Goal: Communication & Community: Participate in discussion

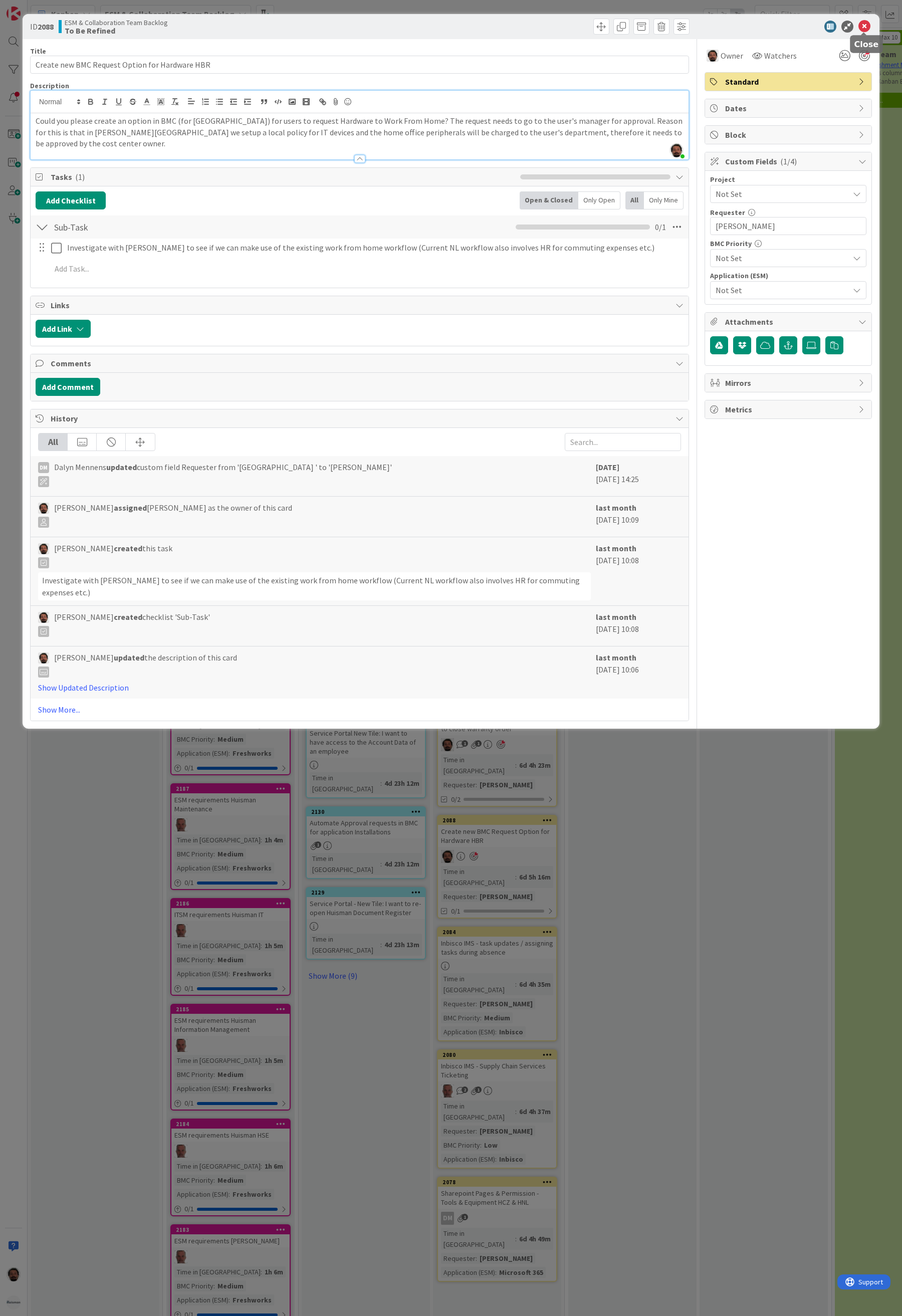
click at [862, 30] on icon at bounding box center [865, 27] width 12 height 12
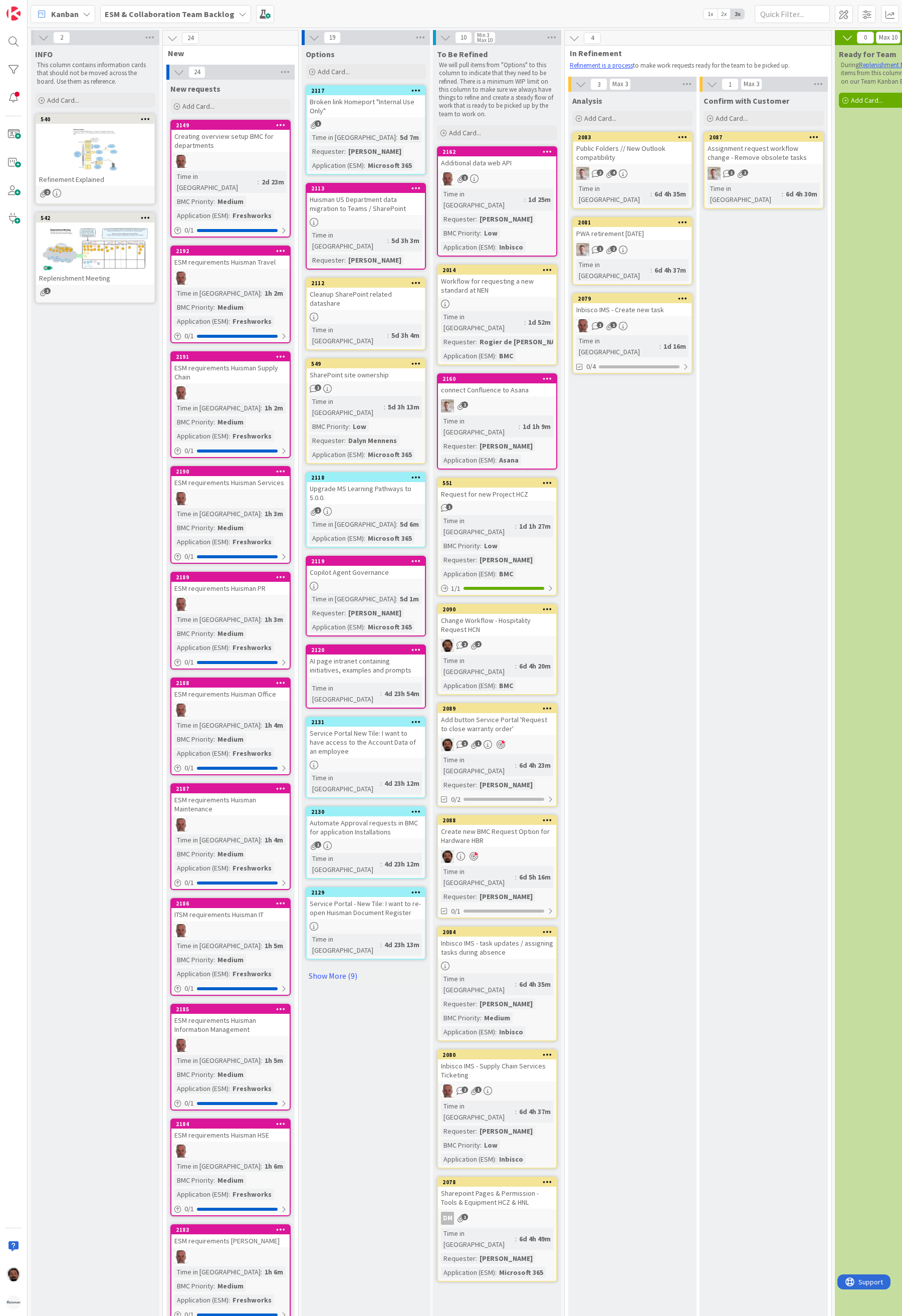
click at [152, 20] on span "ESM & Collaboration Team Backlog" at bounding box center [169, 14] width 130 height 12
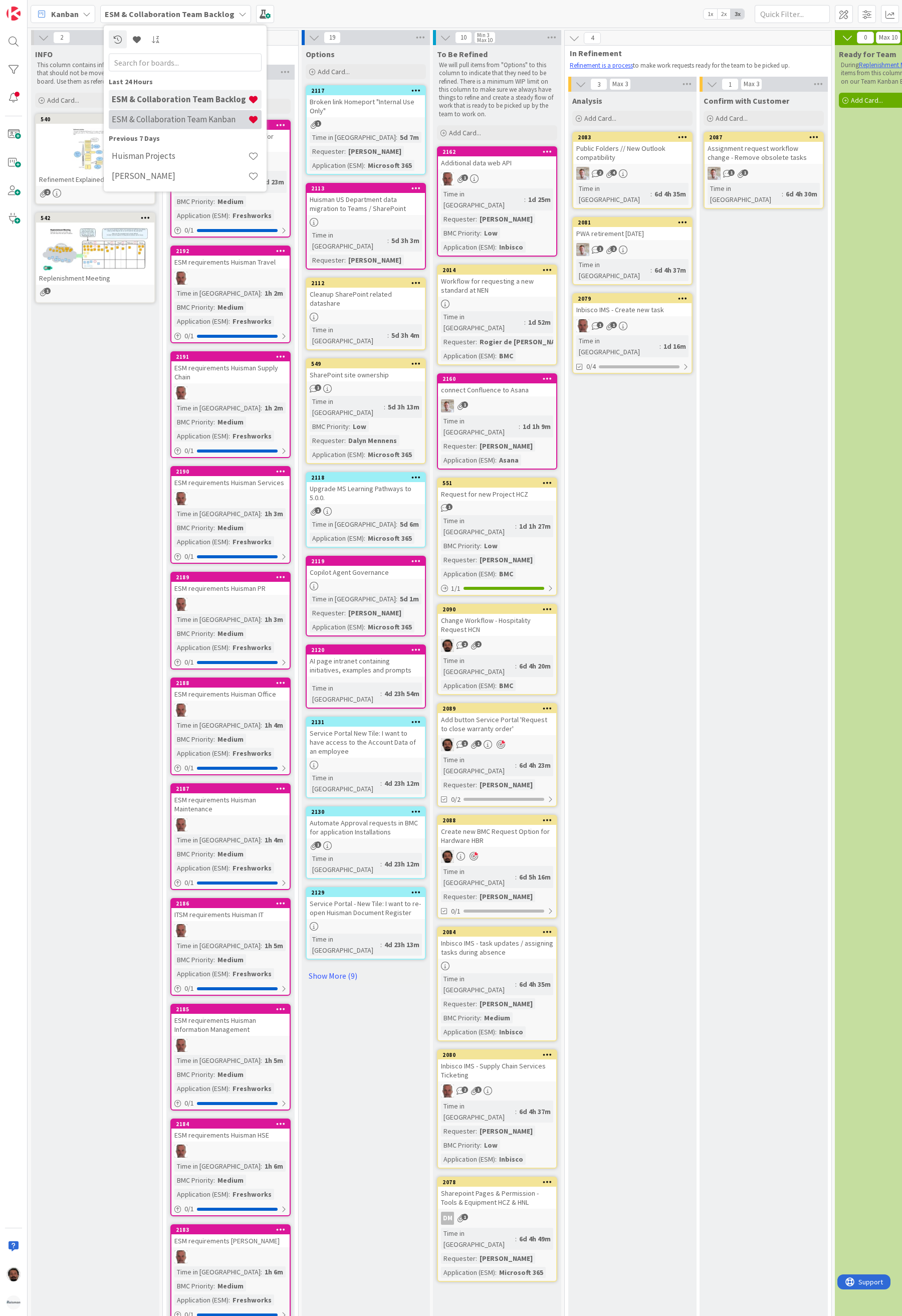
click at [148, 110] on div "ESM & Collaboration Team Kanban" at bounding box center [185, 120] width 153 height 19
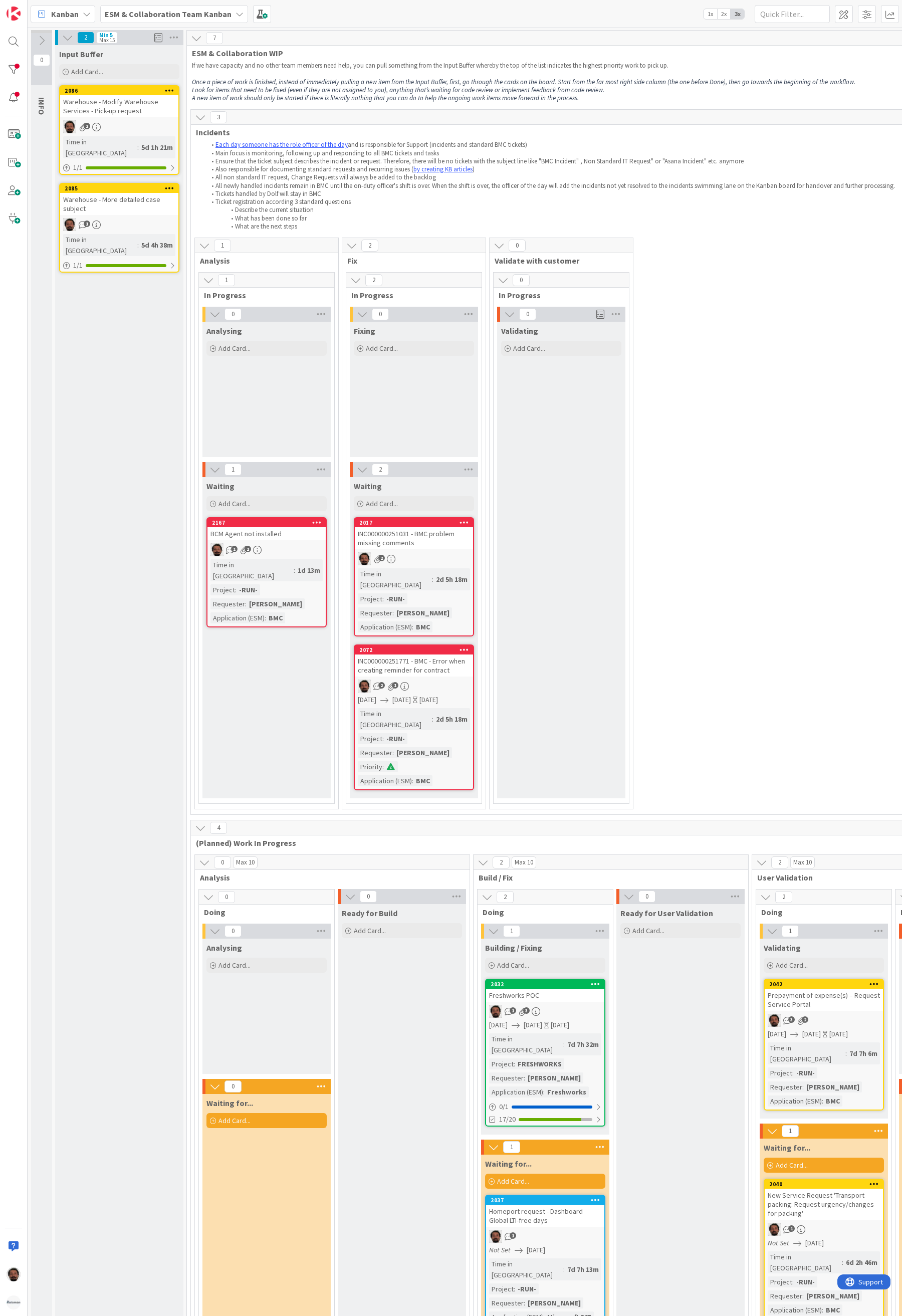
click at [441, 655] on div "INC000000251771 - BMC - Error when creating reminder for contract" at bounding box center [414, 665] width 118 height 22
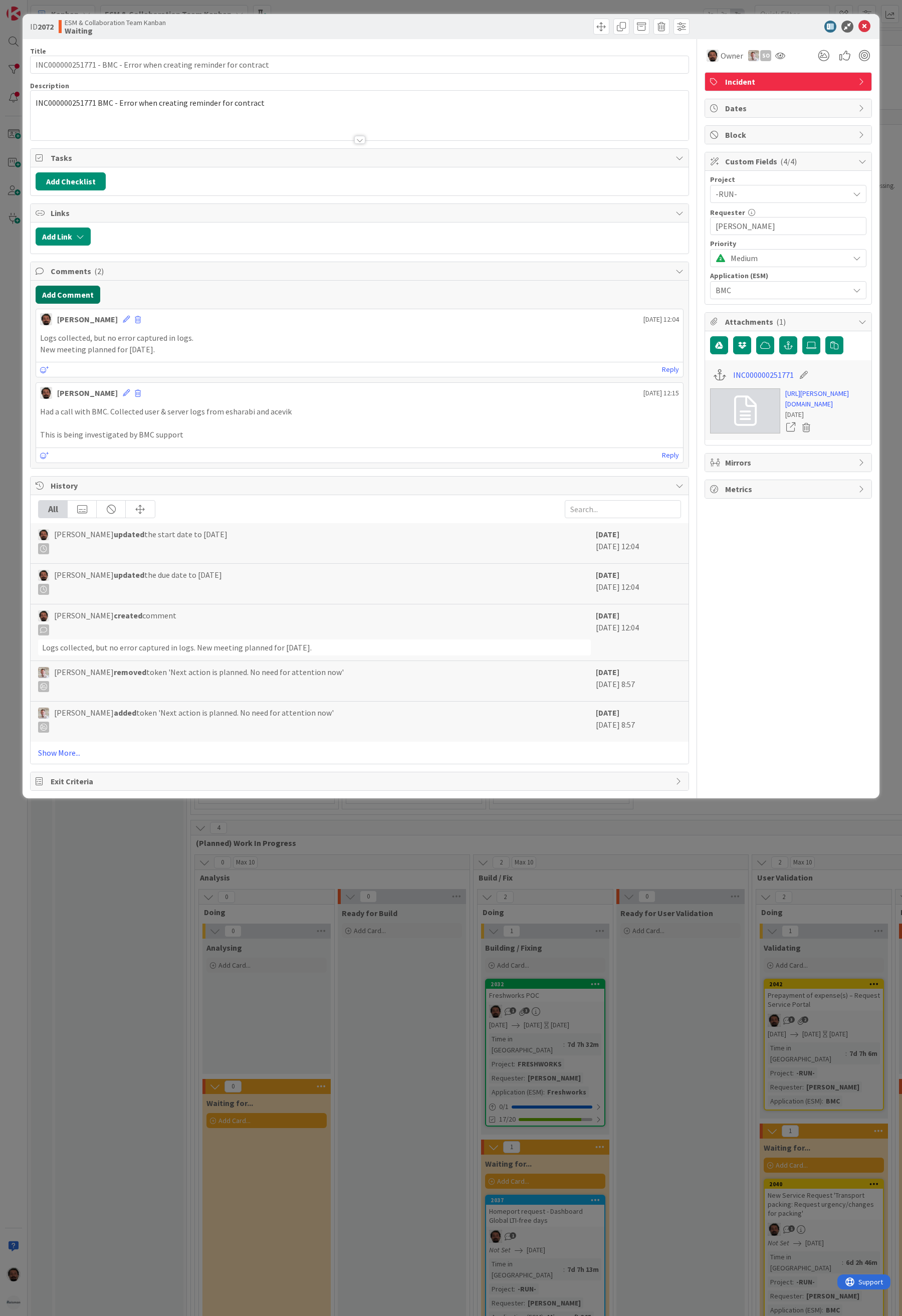
click at [83, 300] on button "Add Comment" at bounding box center [68, 294] width 65 height 18
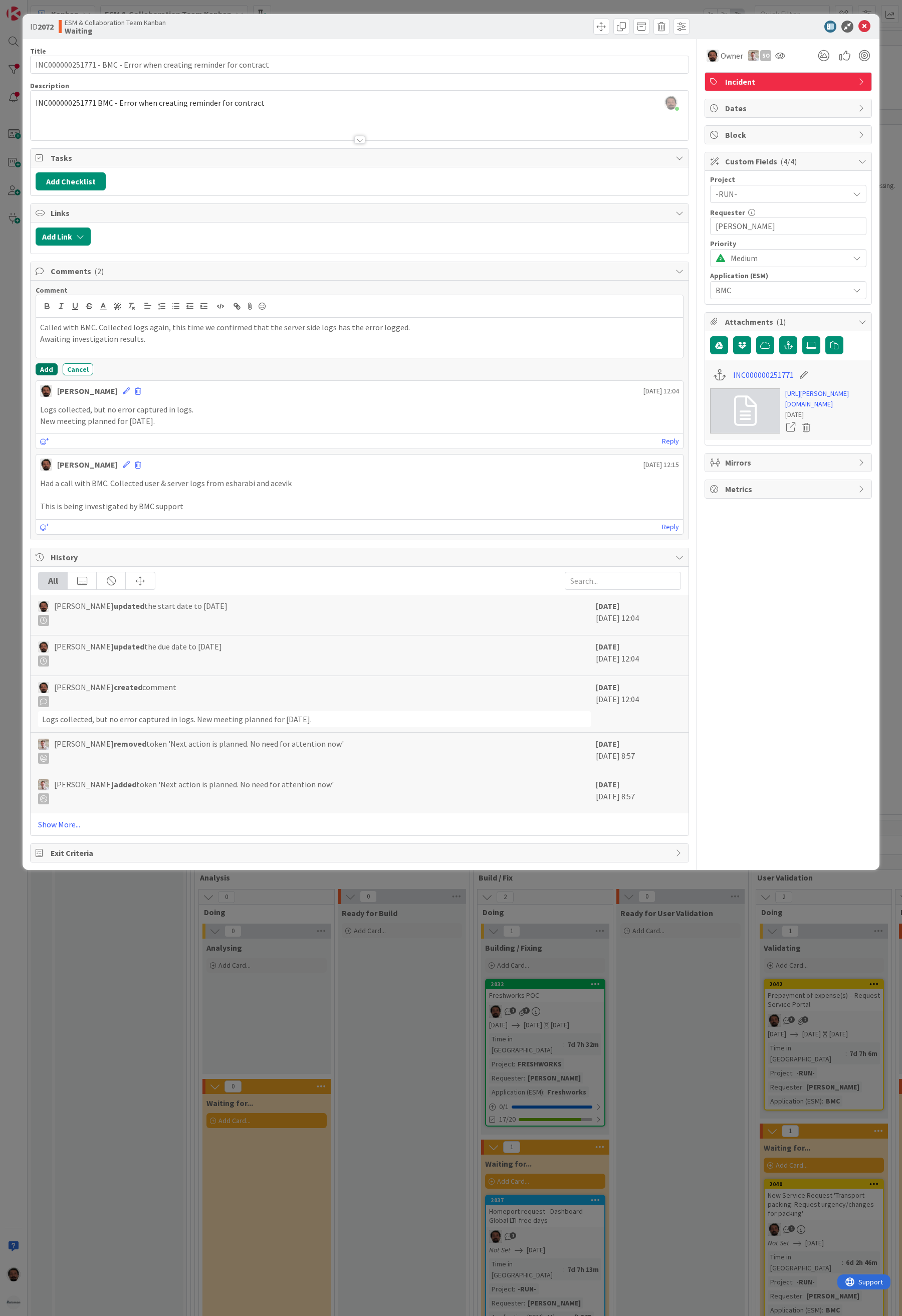
click at [45, 372] on button "Add" at bounding box center [46, 369] width 22 height 12
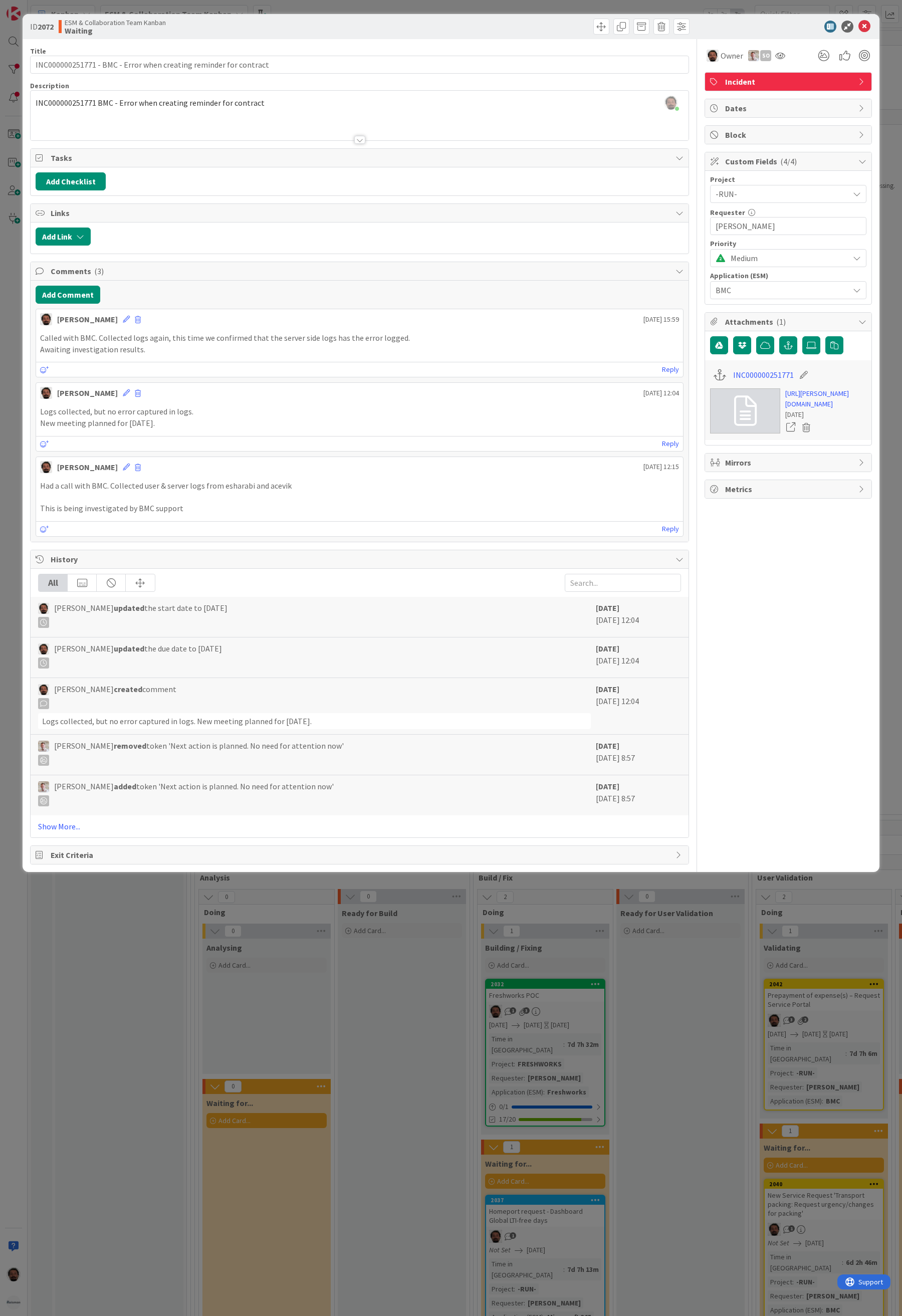
click at [741, 100] on div "Dates" at bounding box center [788, 108] width 166 height 18
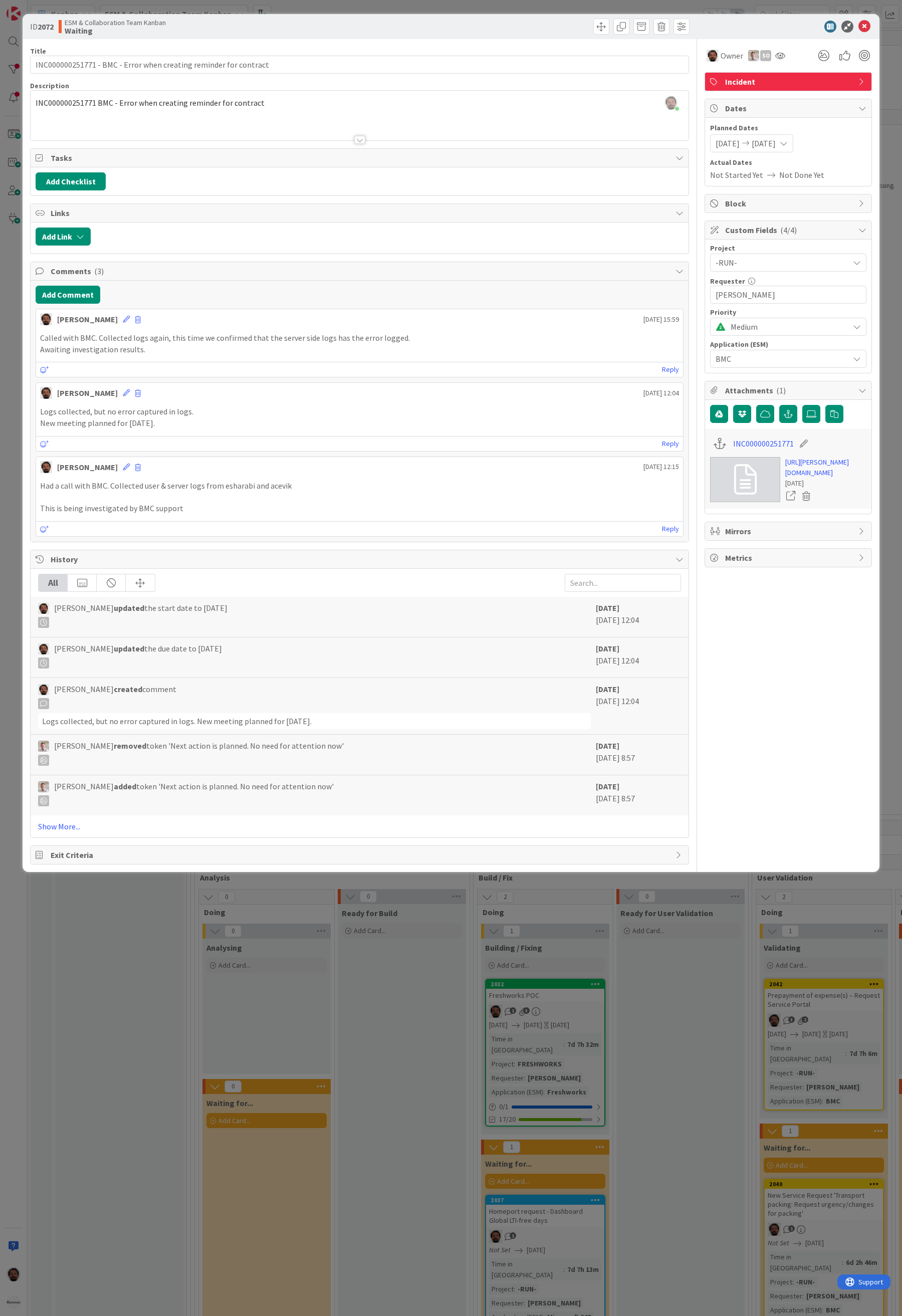
click at [770, 145] on span "[DATE]" at bounding box center [763, 143] width 24 height 12
click at [782, 230] on td "8" at bounding box center [790, 230] width 20 height 19
type input "[DATE]"
click at [782, 230] on td "8" at bounding box center [790, 230] width 20 height 19
type input "[DATE]"
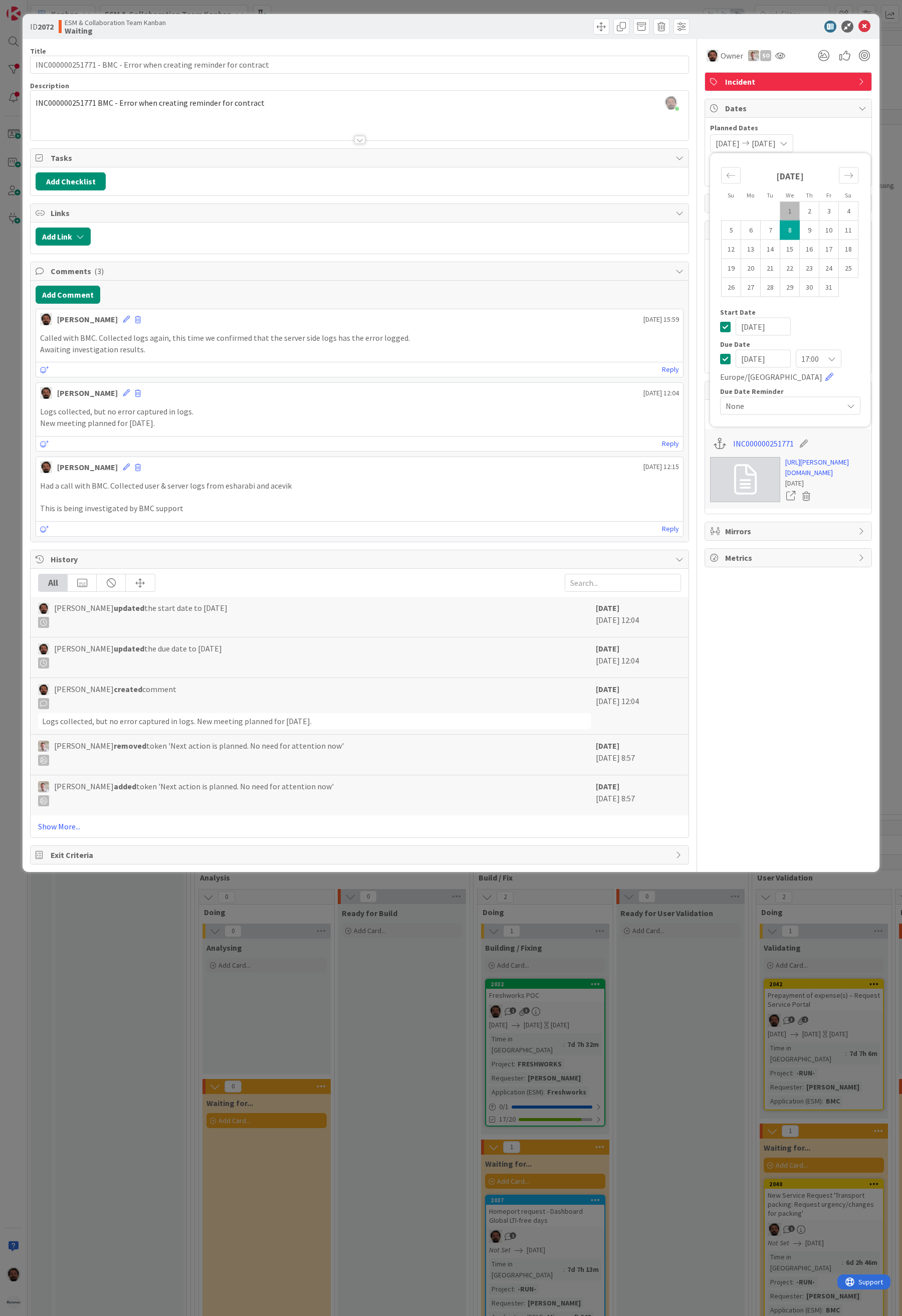
click at [782, 230] on td "8" at bounding box center [790, 230] width 20 height 19
click at [868, 23] on icon at bounding box center [865, 27] width 12 height 12
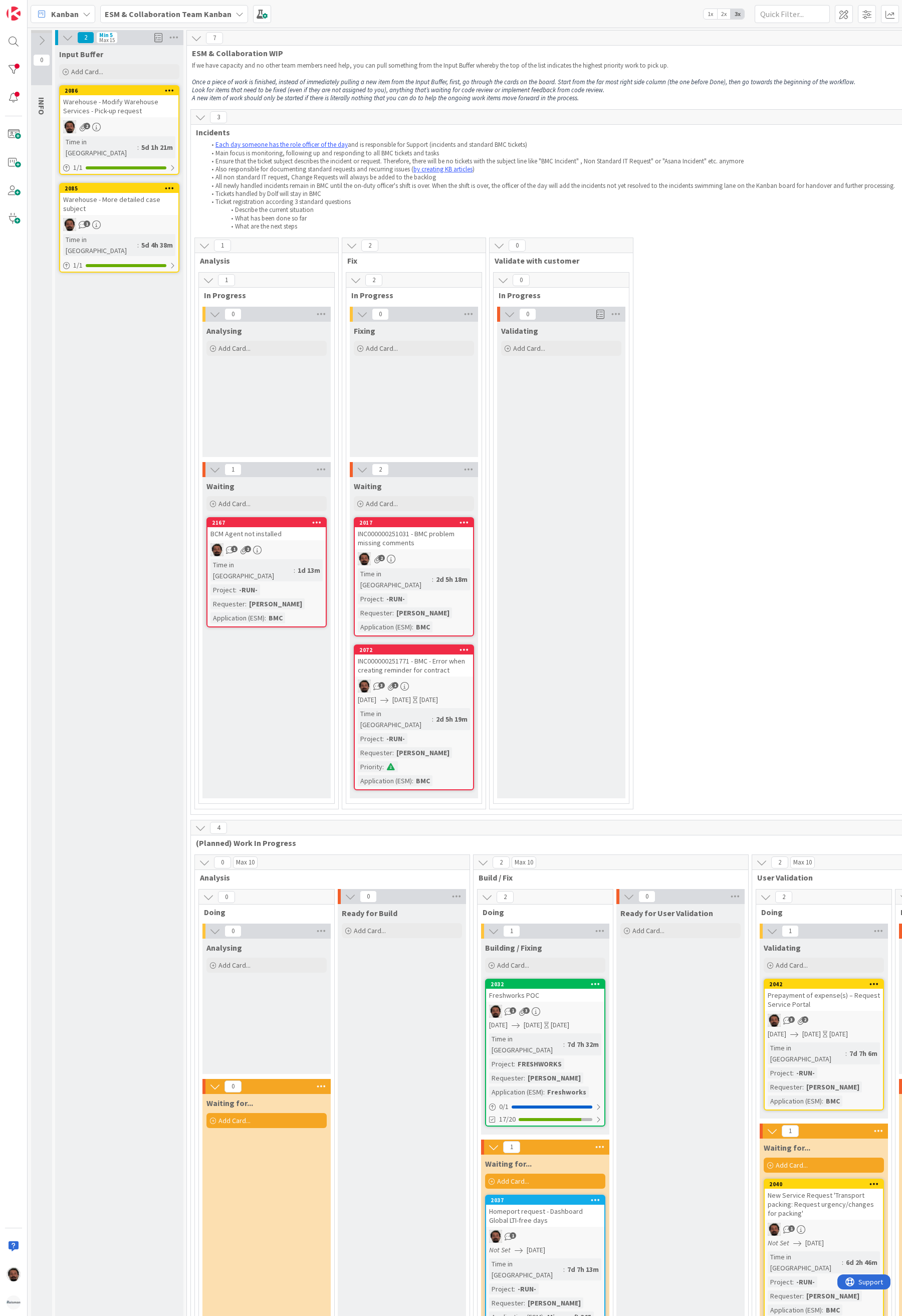
click at [285, 538] on div "BCM Agent not installed" at bounding box center [266, 534] width 118 height 13
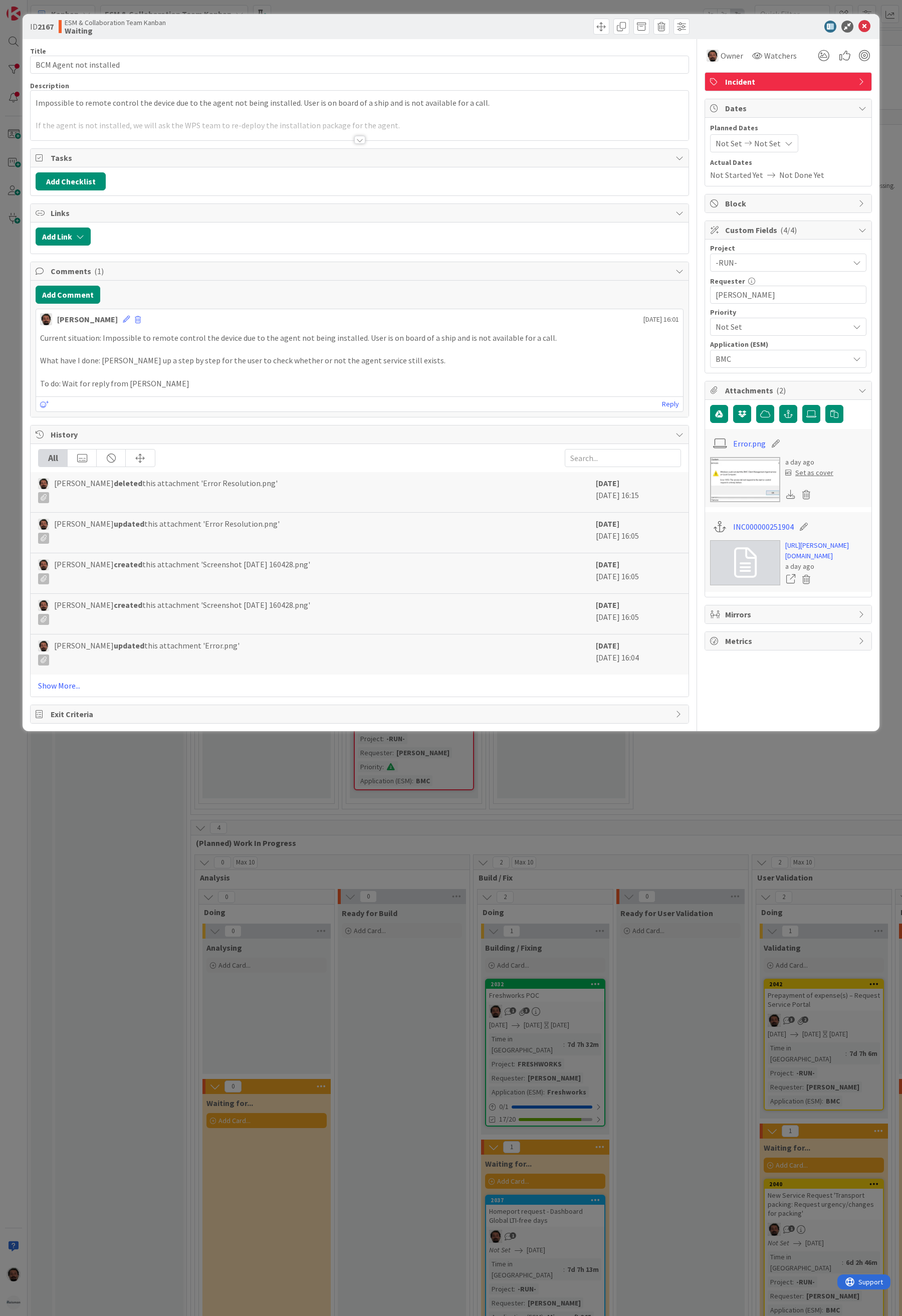
click at [690, 709] on div "Title 23 / 128 BCM Agent not installed Description Impossible to remote control…" at bounding box center [451, 381] width 842 height 684
click at [697, 767] on div "ID 2167 ESM & Collaboration Team Kanban Waiting Title 23 / 128 BCM Agent not in…" at bounding box center [451, 658] width 902 height 1316
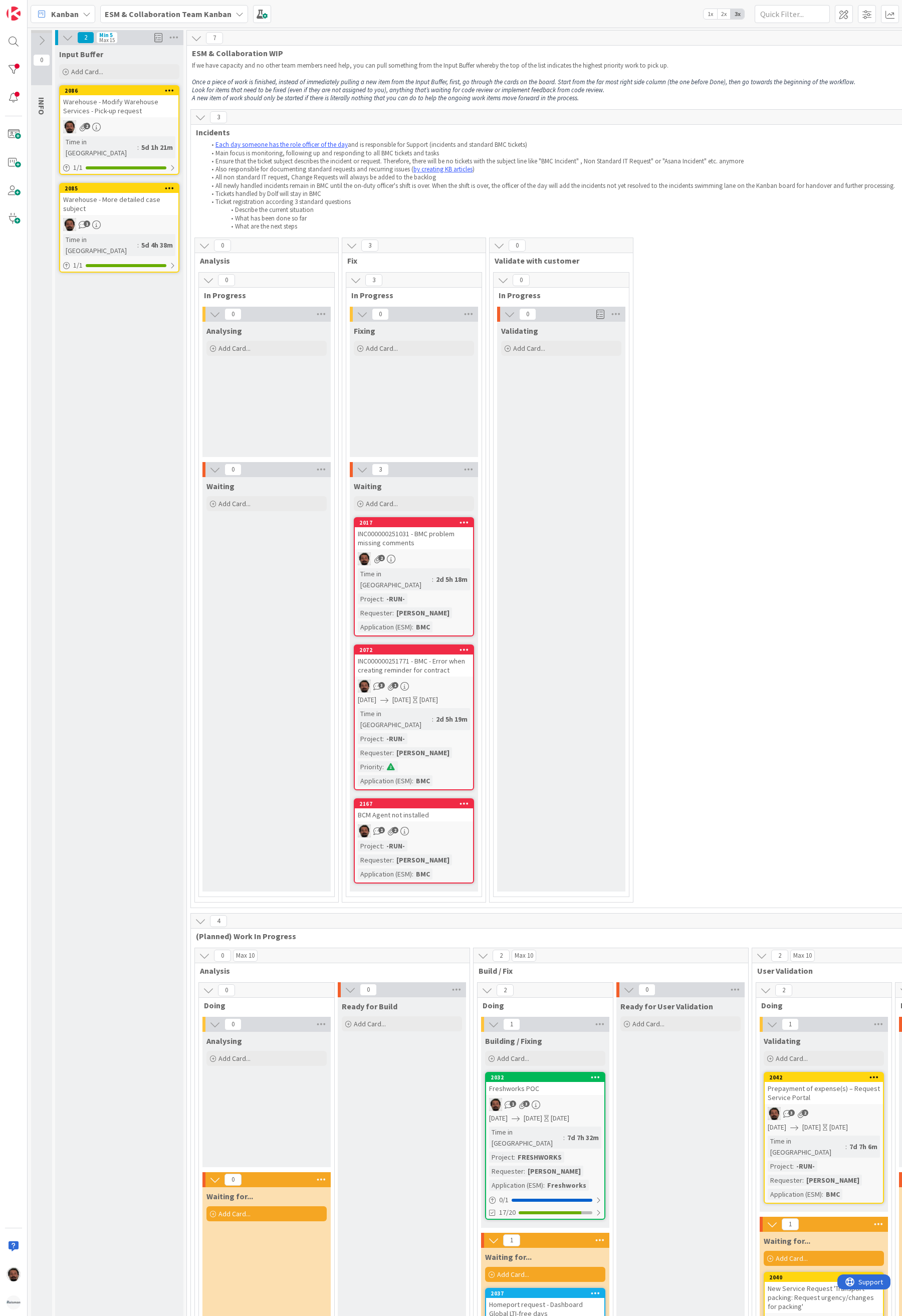
click at [439, 809] on div "BCM Agent not installed" at bounding box center [414, 815] width 118 height 13
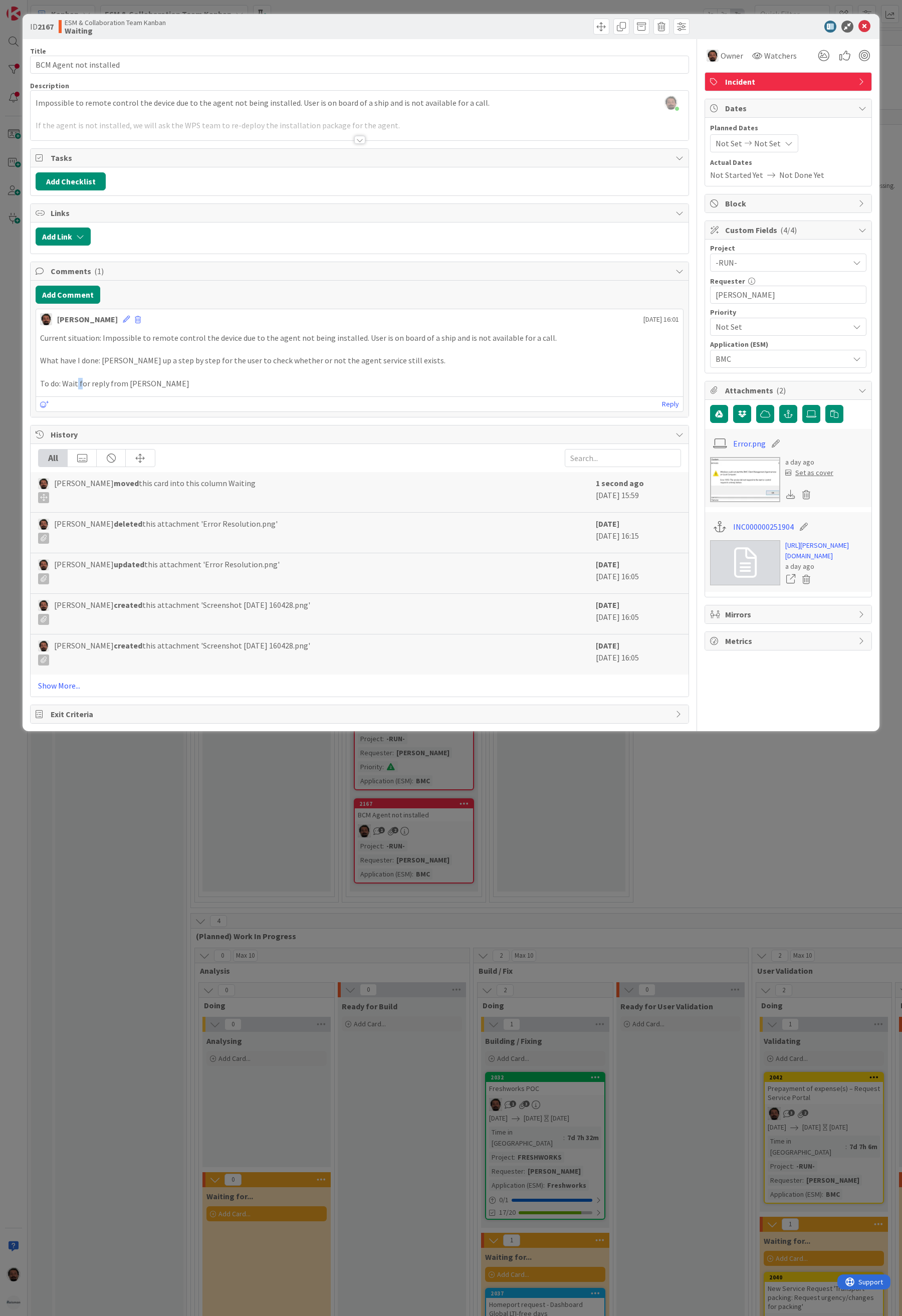
drag, startPoint x: 78, startPoint y: 388, endPoint x: 183, endPoint y: 387, distance: 105.0
click at [146, 387] on p "To do: Wait for reply from [PERSON_NAME]" at bounding box center [359, 384] width 639 height 11
click at [183, 387] on p "To do: Wait for reply from [PERSON_NAME]" at bounding box center [359, 384] width 639 height 11
click at [67, 295] on button "Add Comment" at bounding box center [68, 294] width 65 height 18
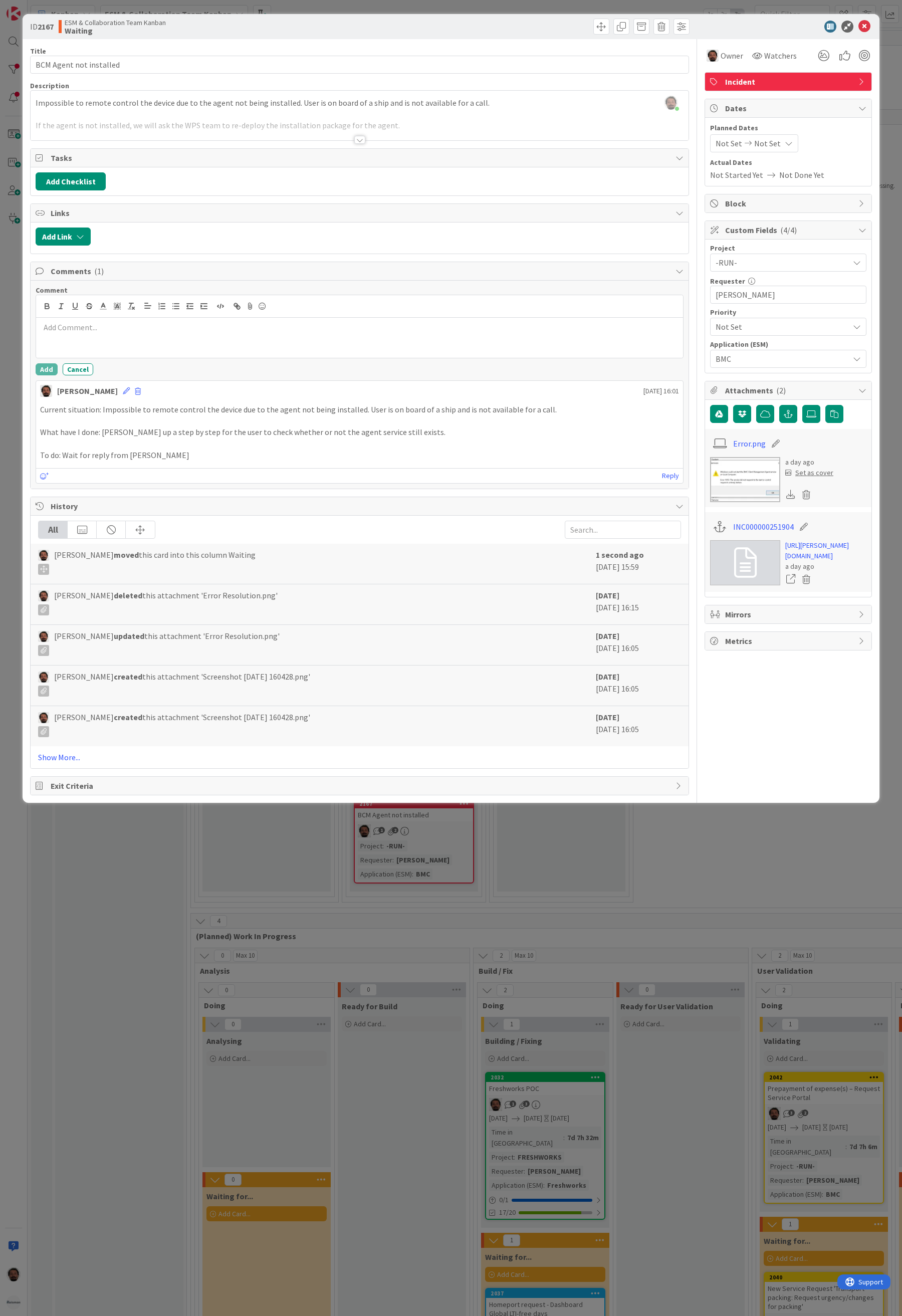
click at [225, 347] on div at bounding box center [360, 337] width 647 height 40
click at [53, 373] on button "Add" at bounding box center [46, 369] width 22 height 12
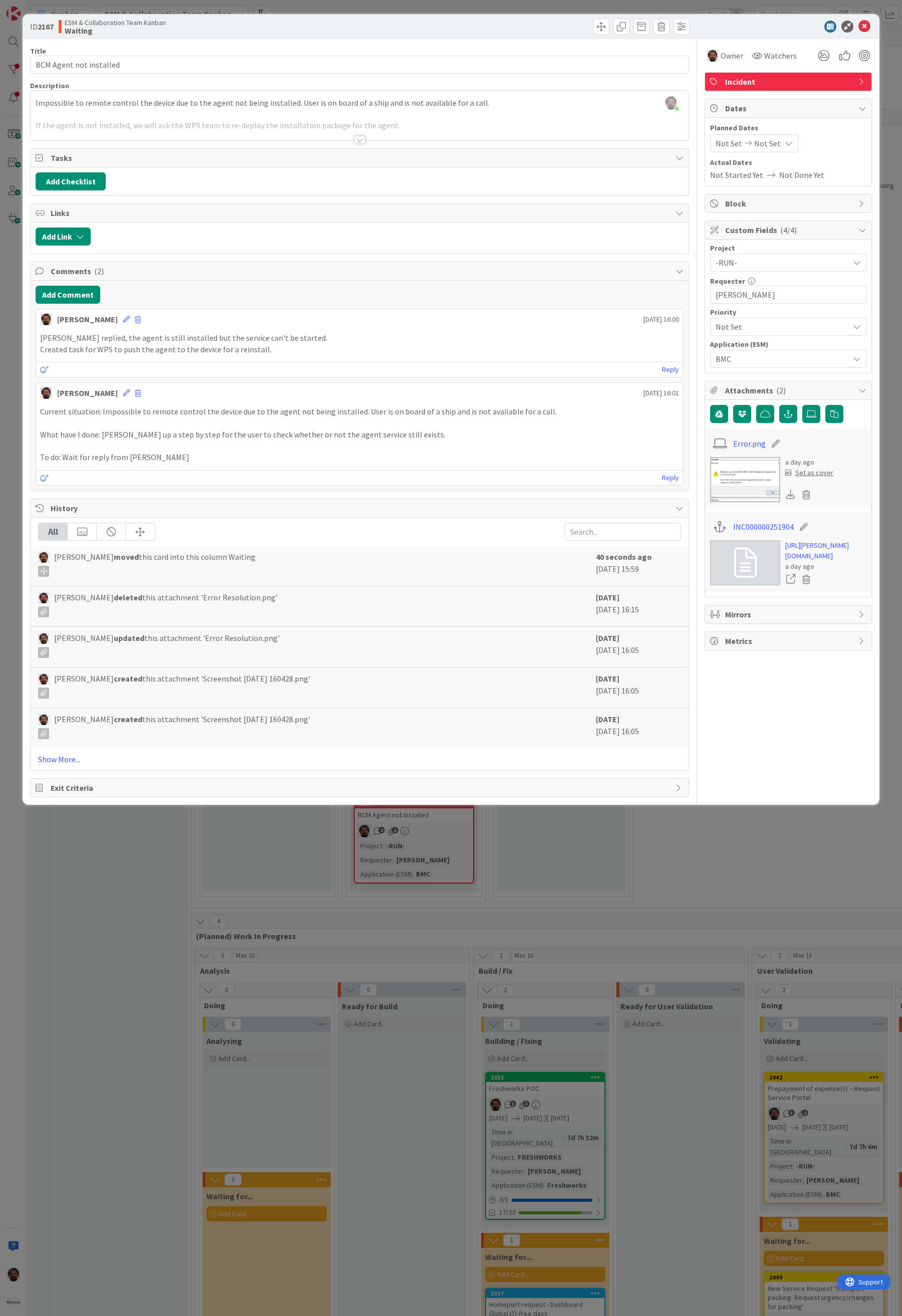
click at [785, 142] on icon at bounding box center [788, 143] width 8 height 8
click at [787, 231] on td "8" at bounding box center [790, 230] width 20 height 19
type input "[DATE]"
click at [787, 231] on td "8" at bounding box center [790, 230] width 20 height 19
type input "[DATE]"
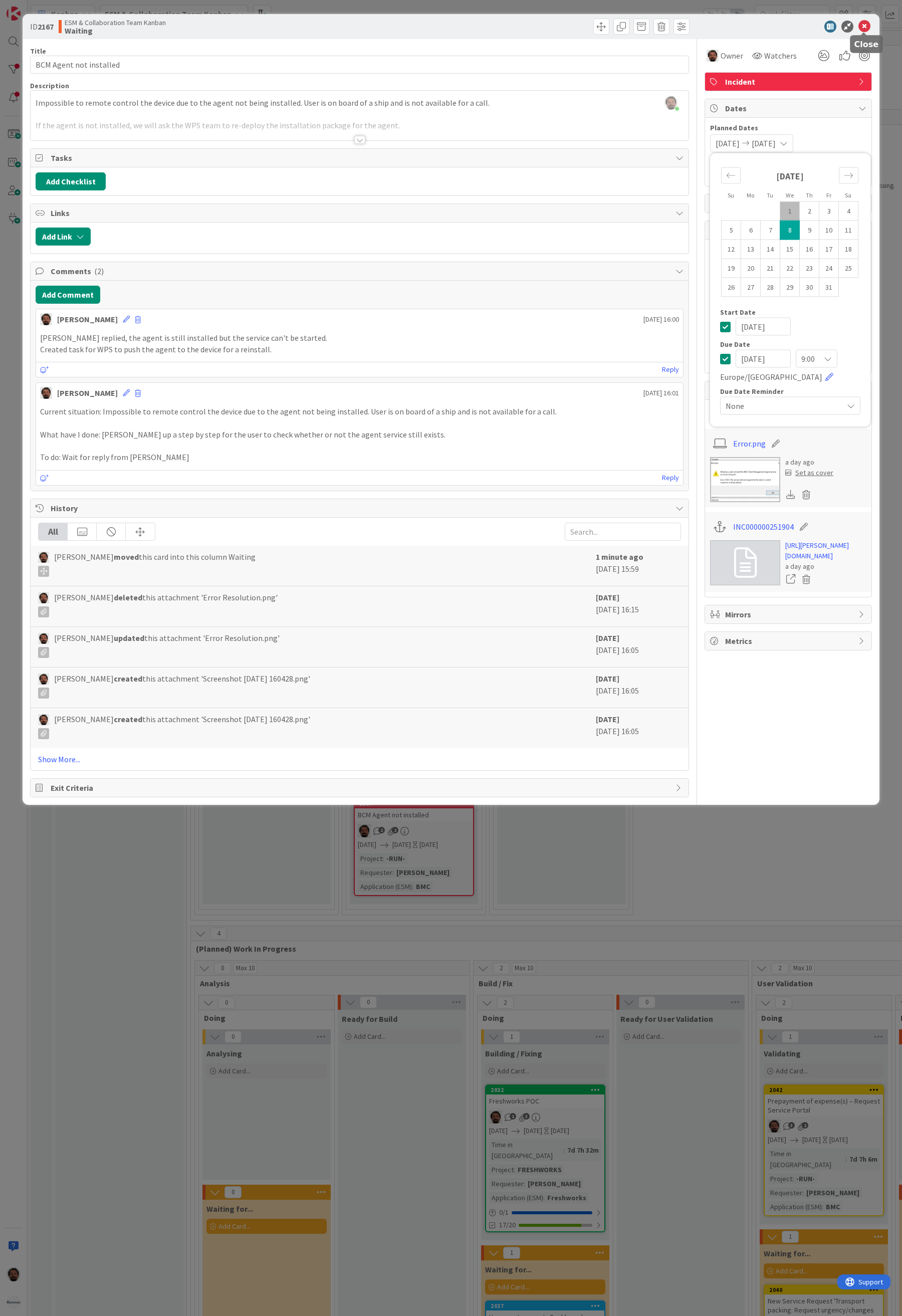
click at [863, 32] on div at bounding box center [864, 33] width 7 height 3
click at [862, 23] on icon at bounding box center [865, 27] width 12 height 12
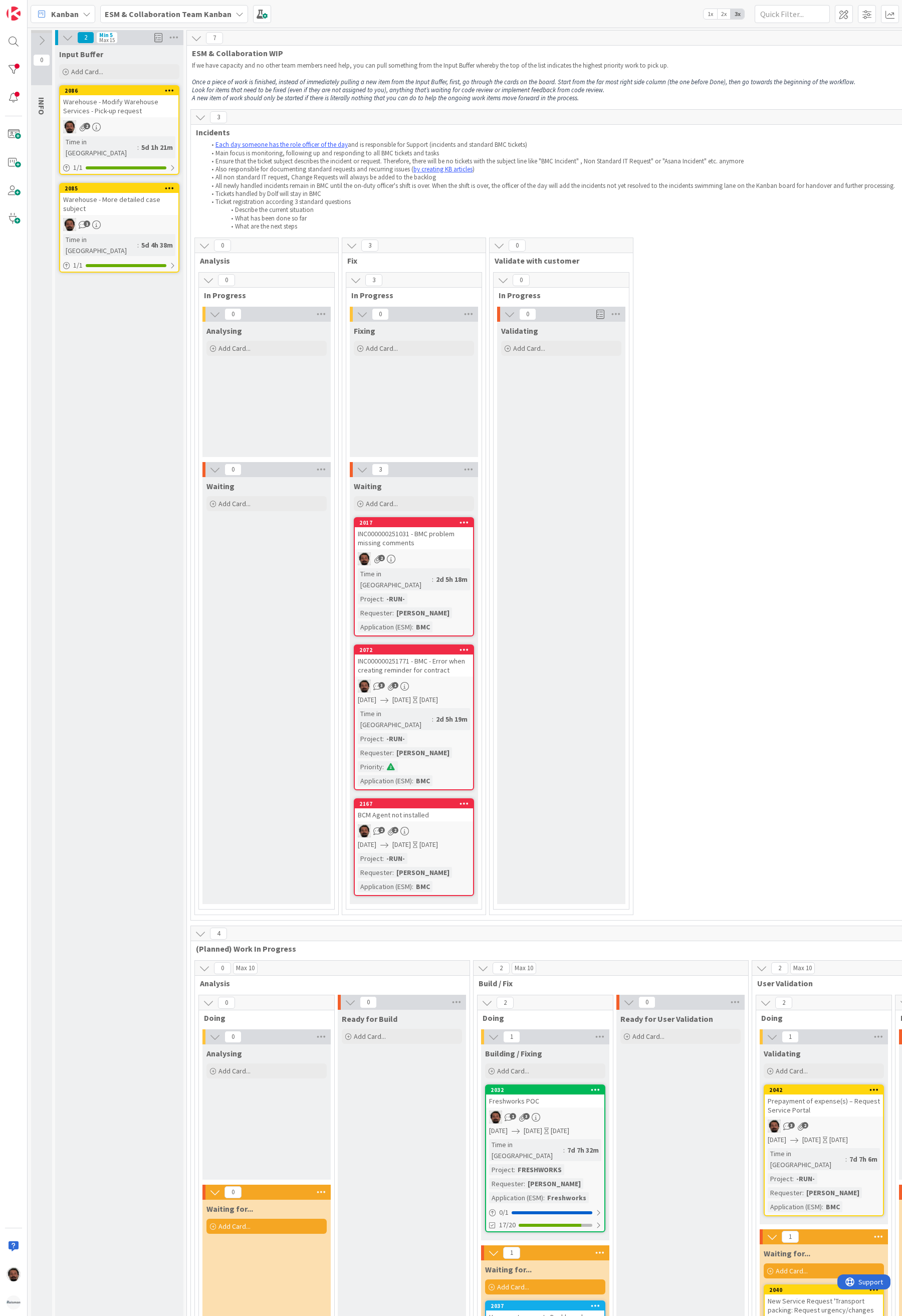
click at [439, 544] on div "INC000000251031 - BMC problem missing comments" at bounding box center [414, 538] width 118 height 22
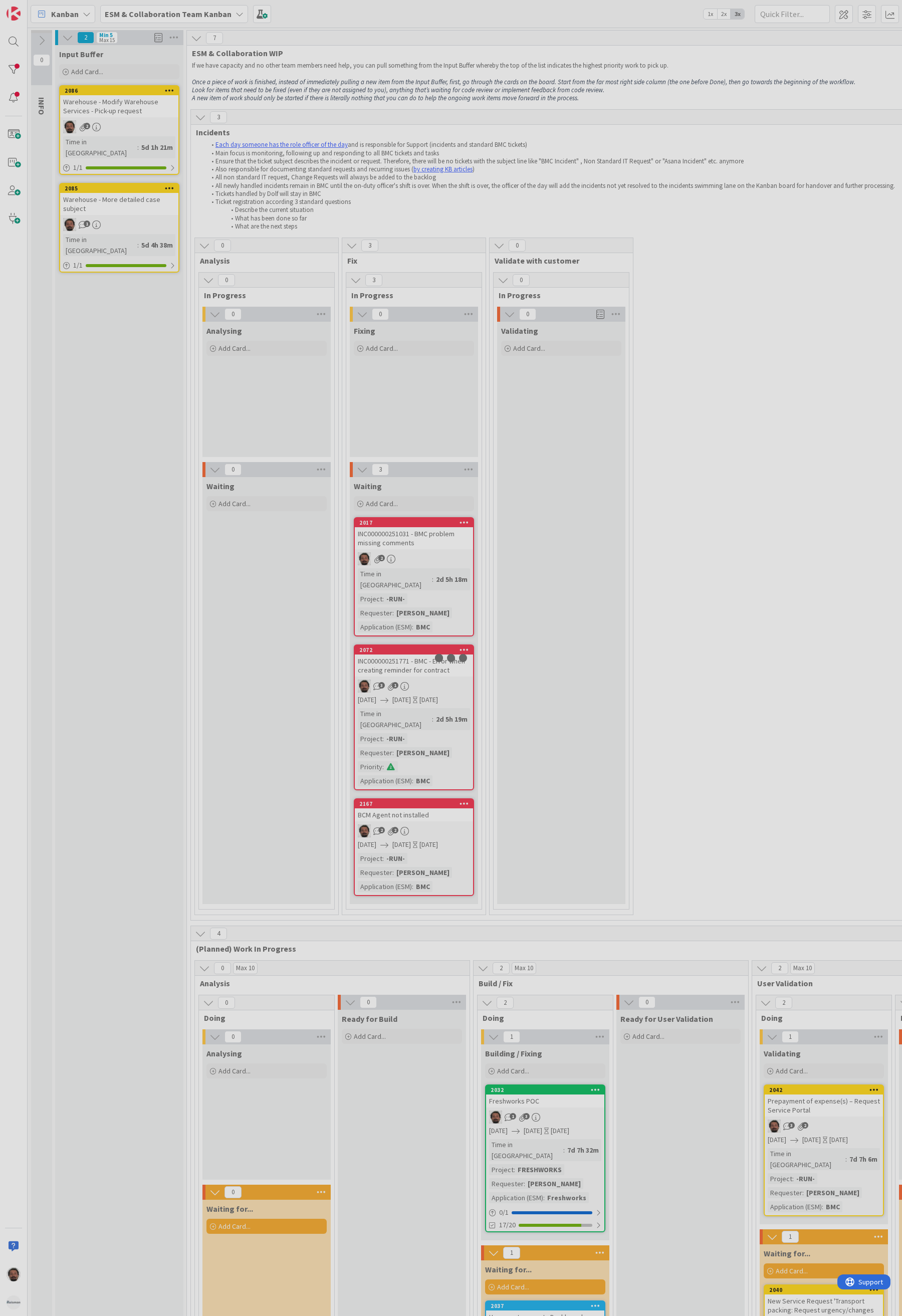
click at [439, 544] on div at bounding box center [451, 658] width 902 height 1316
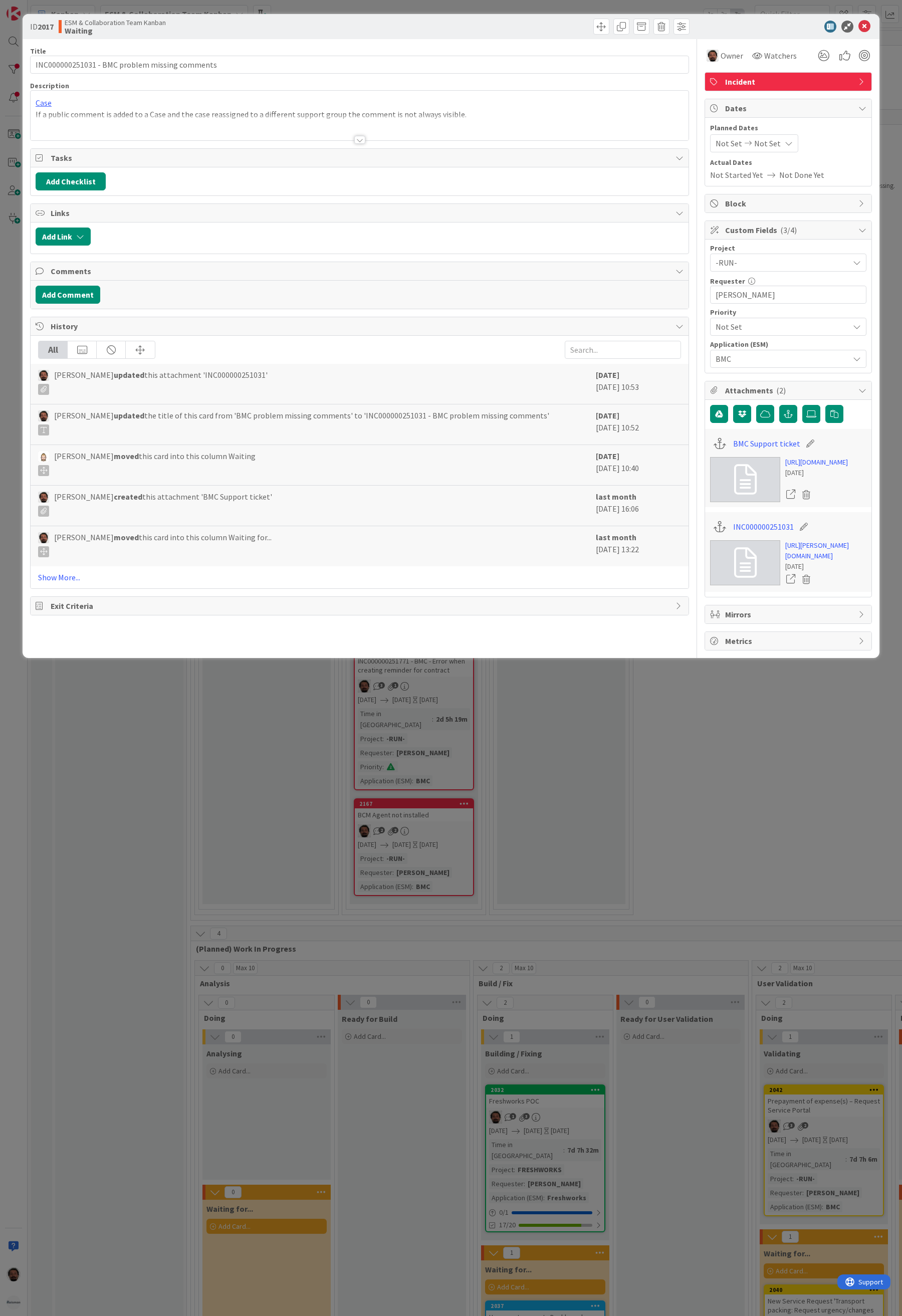
click at [774, 146] on span "Not Set" at bounding box center [768, 143] width 27 height 12
click at [361, 142] on div at bounding box center [360, 139] width 11 height 8
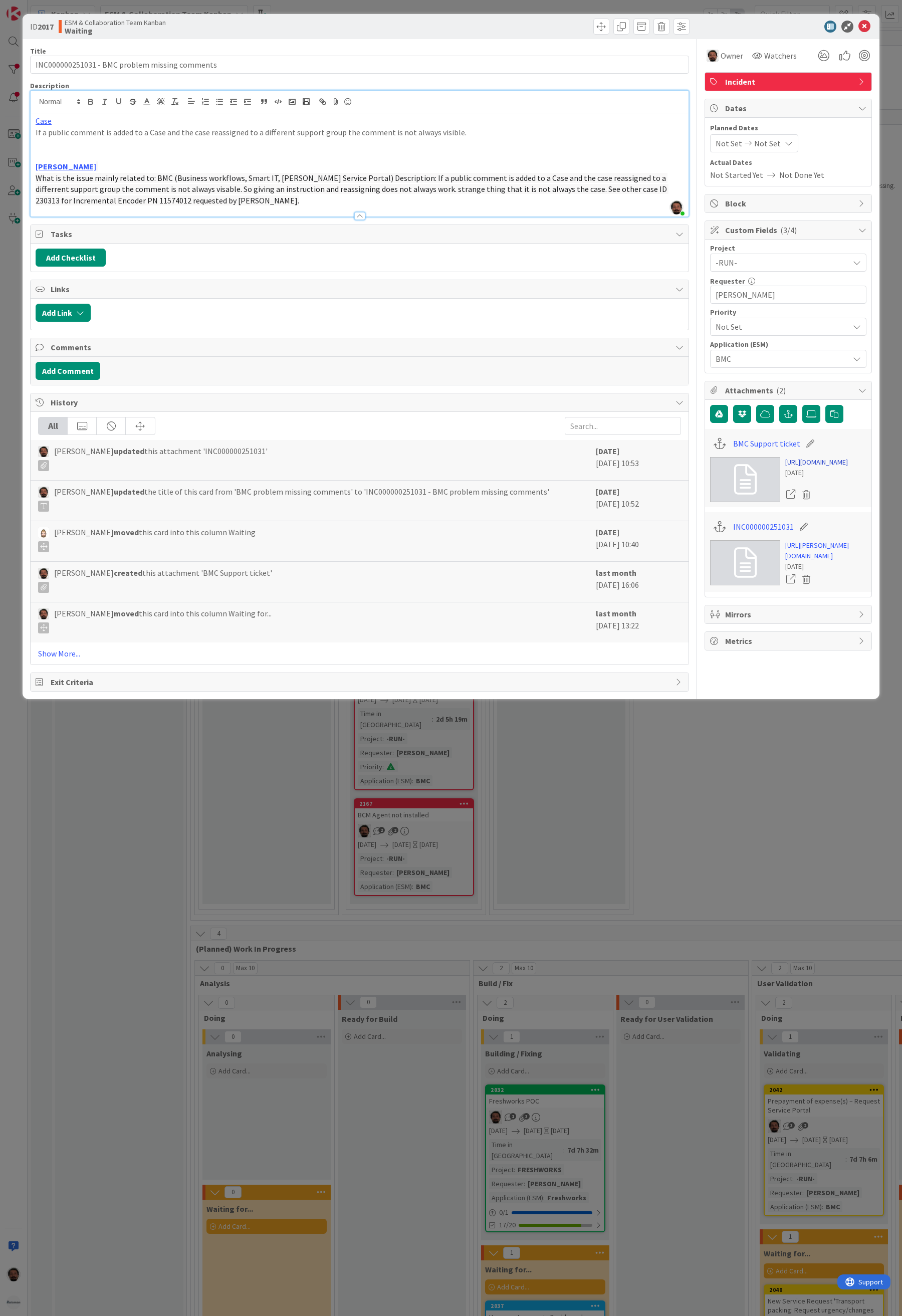
click at [805, 467] on link "[URL][DOMAIN_NAME]" at bounding box center [816, 463] width 62 height 11
click at [775, 146] on span "Not Set" at bounding box center [768, 143] width 27 height 12
click at [790, 231] on td "8" at bounding box center [790, 230] width 20 height 19
type input "[DATE]"
click at [790, 231] on td "8" at bounding box center [790, 230] width 20 height 19
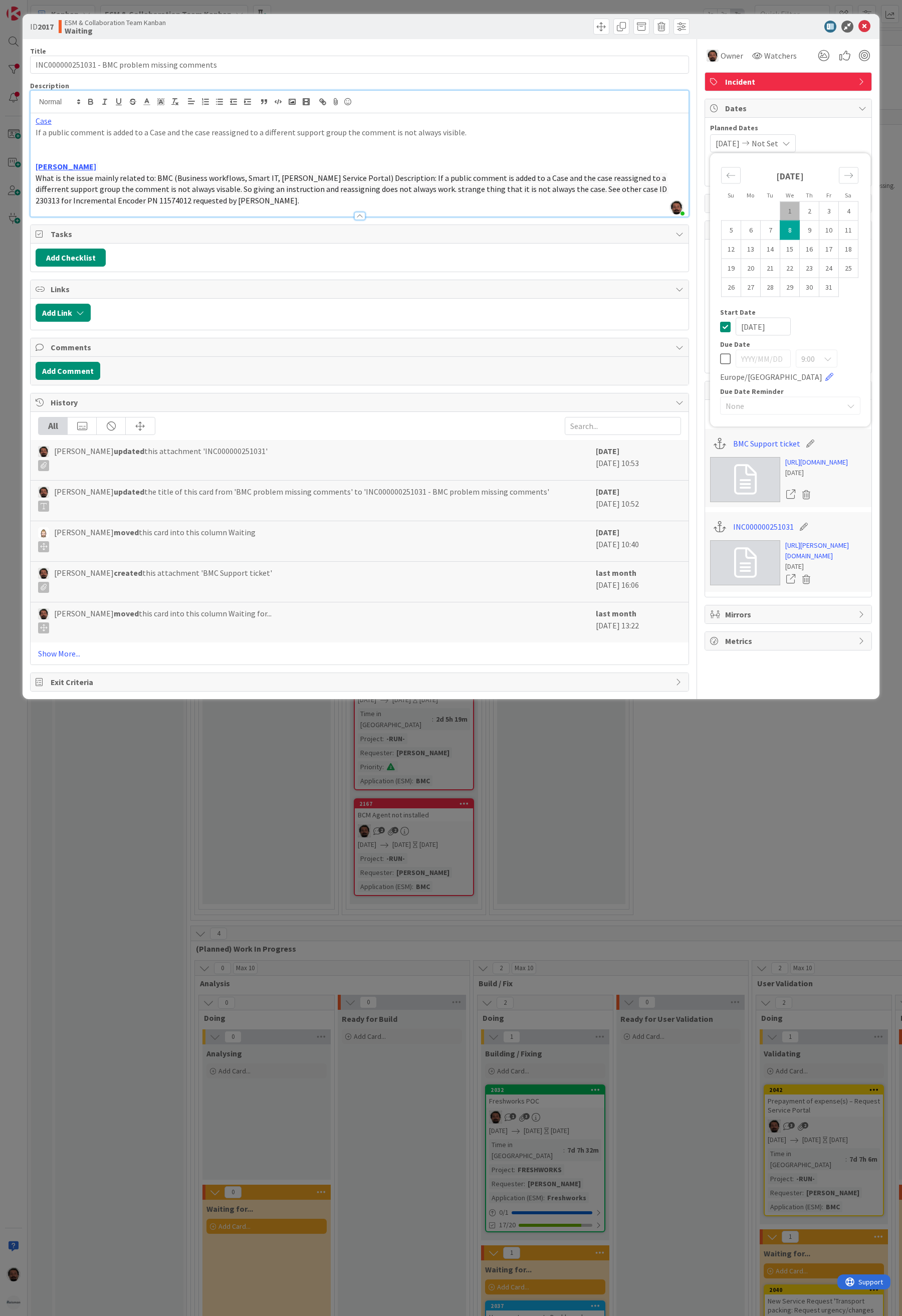
type input "[DATE]"
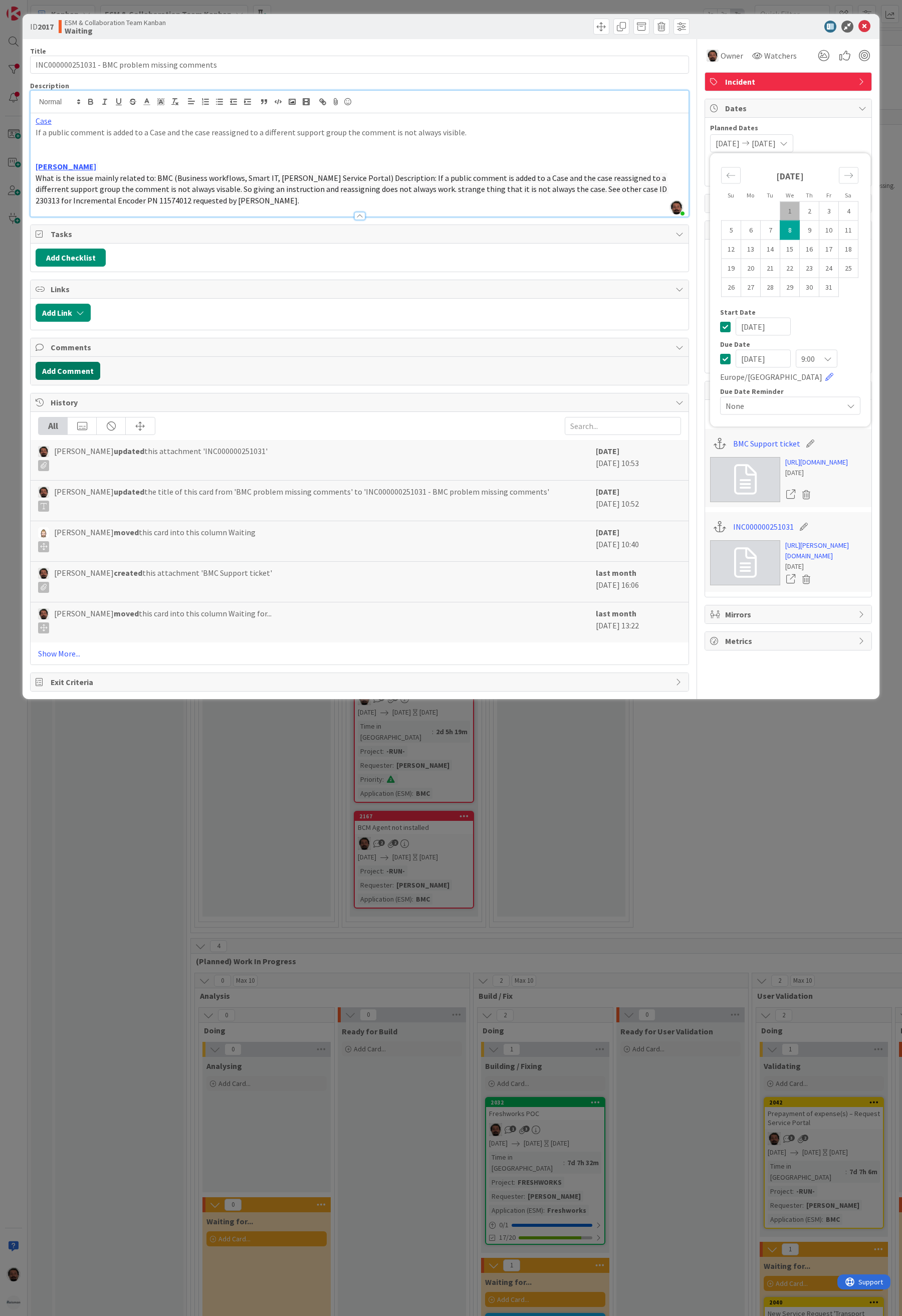
click at [77, 380] on button "Add Comment" at bounding box center [68, 371] width 65 height 18
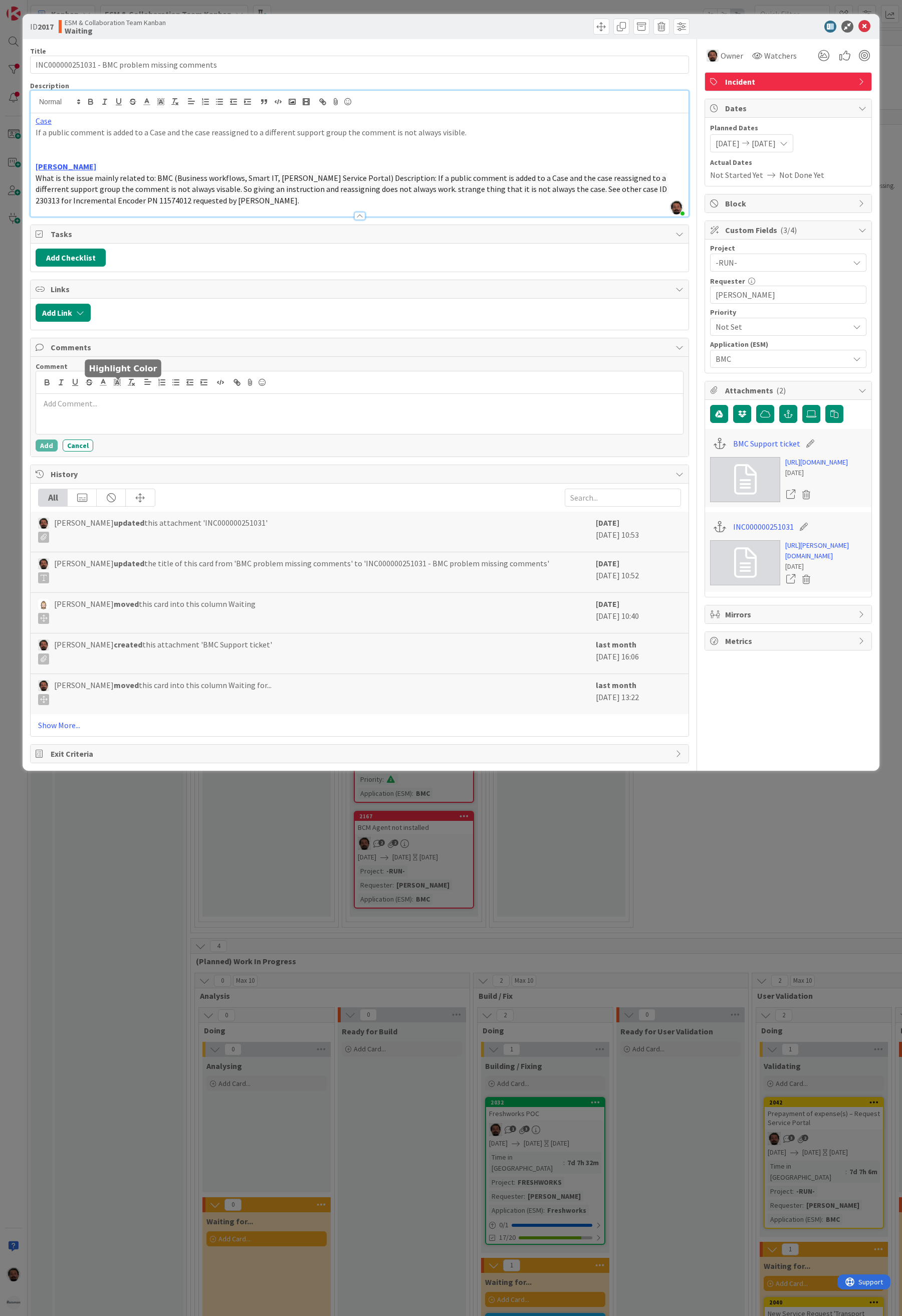
click at [159, 408] on p at bounding box center [359, 403] width 639 height 11
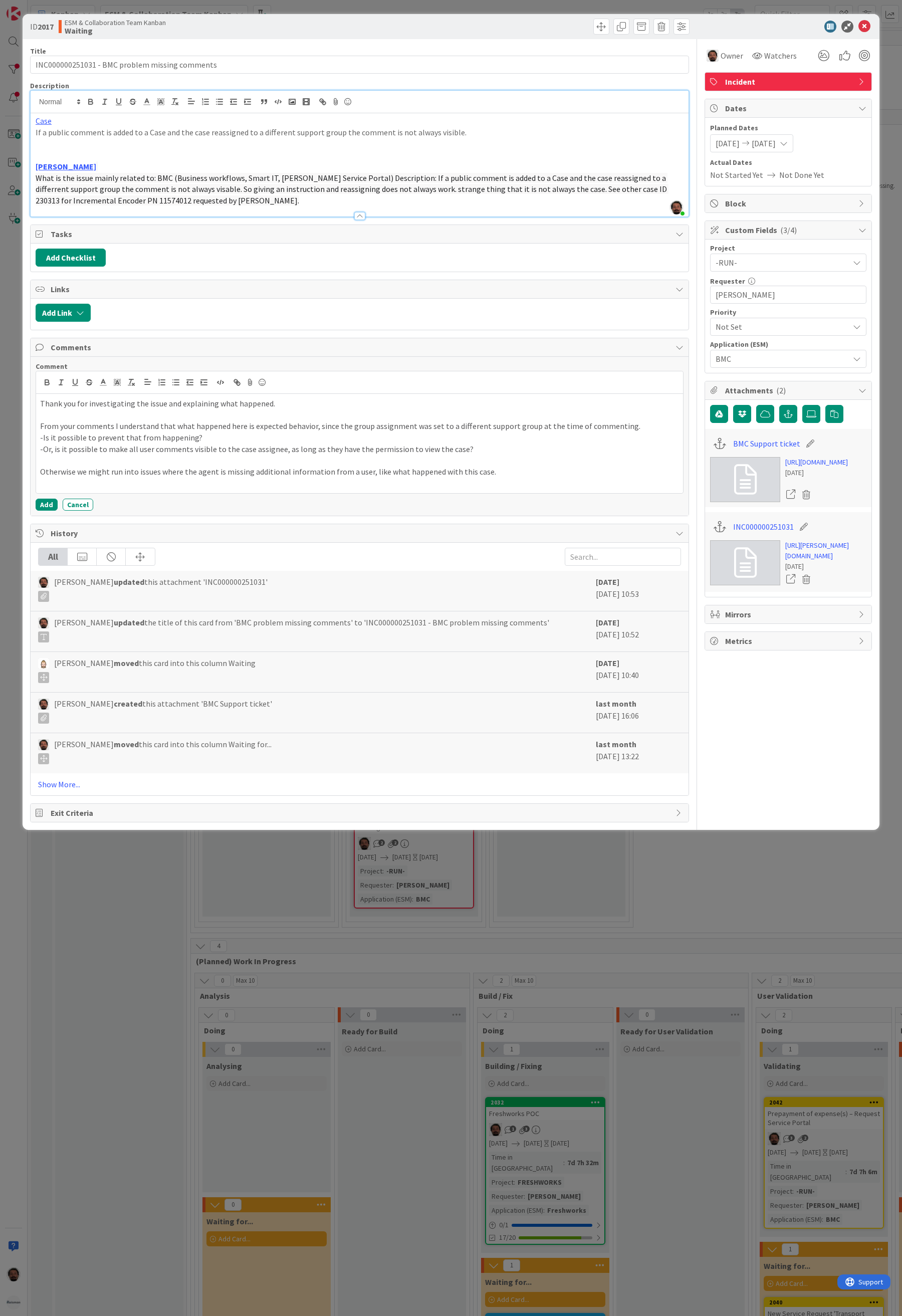
click at [39, 406] on div "Thank you for investigating the issue and explaining what happened. From your c…" at bounding box center [360, 443] width 647 height 99
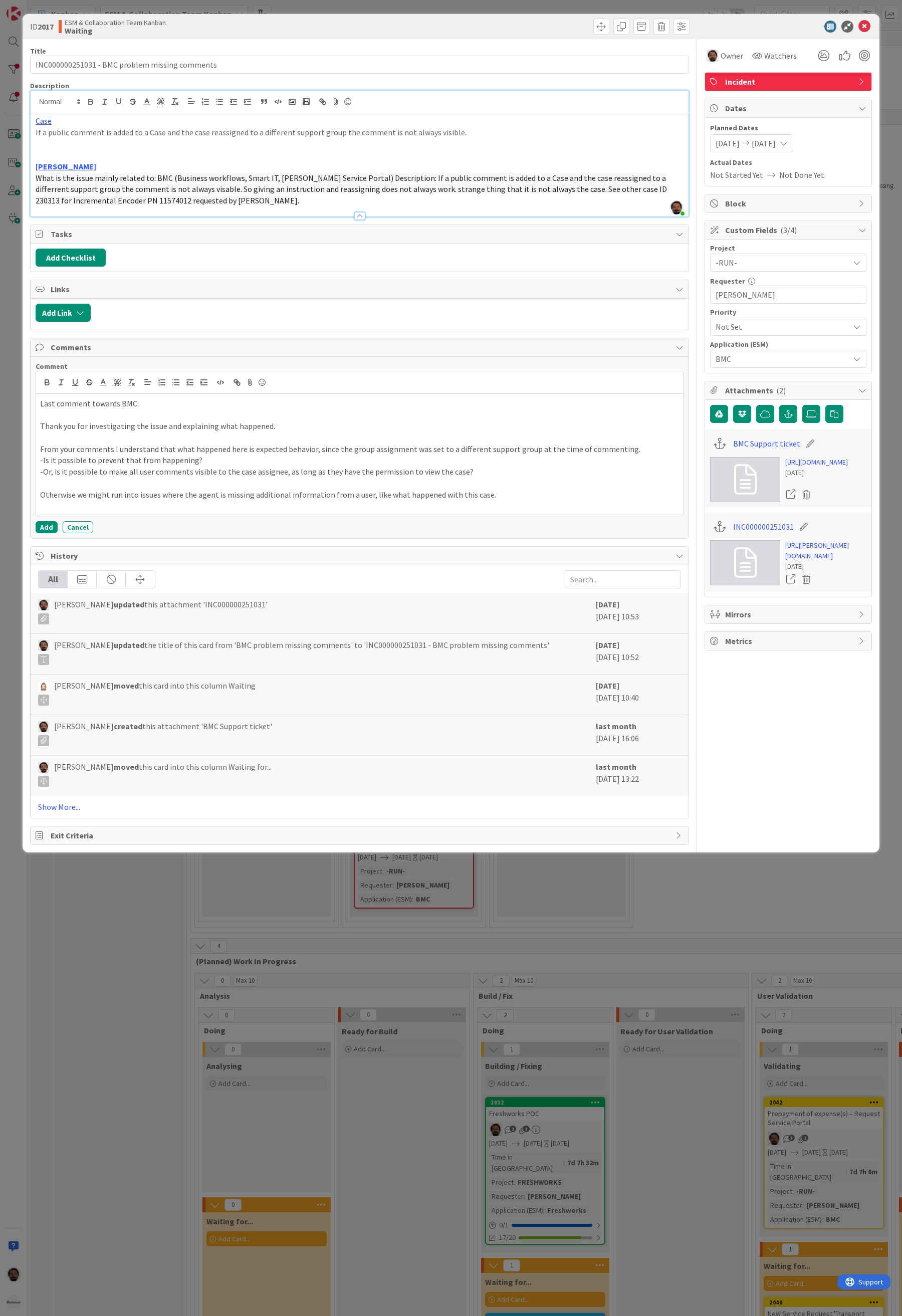
click at [513, 507] on p at bounding box center [359, 505] width 639 height 11
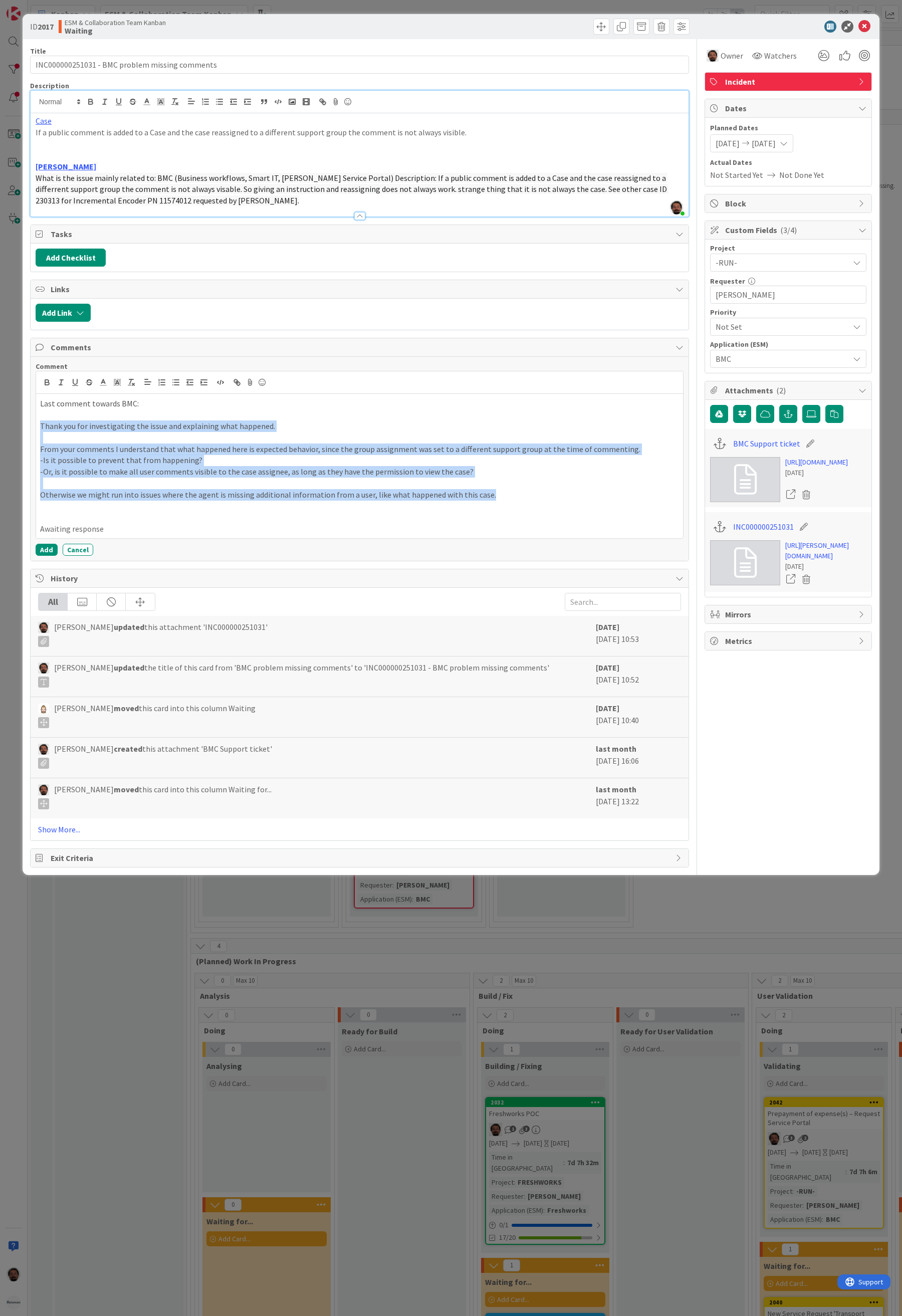
drag, startPoint x: 470, startPoint y: 499, endPoint x: 38, endPoint y: 426, distance: 438.1
click at [38, 426] on div "Last comment towards BMC: Thank you for investigating the issue and explaining …" at bounding box center [360, 466] width 647 height 145
click at [202, 380] on line "button" at bounding box center [204, 380] width 6 height 0
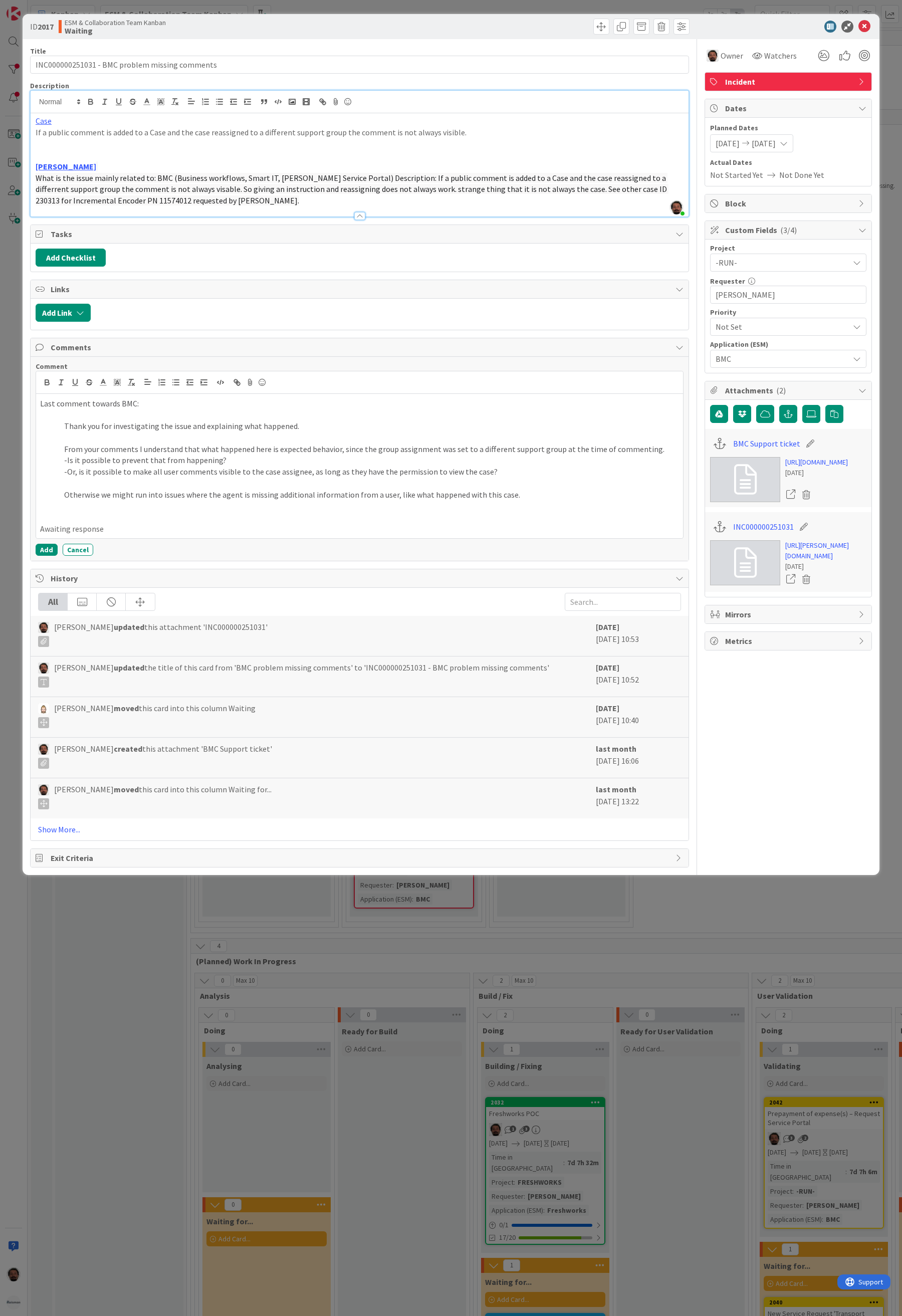
click at [170, 531] on p "Awaiting response" at bounding box center [359, 529] width 639 height 11
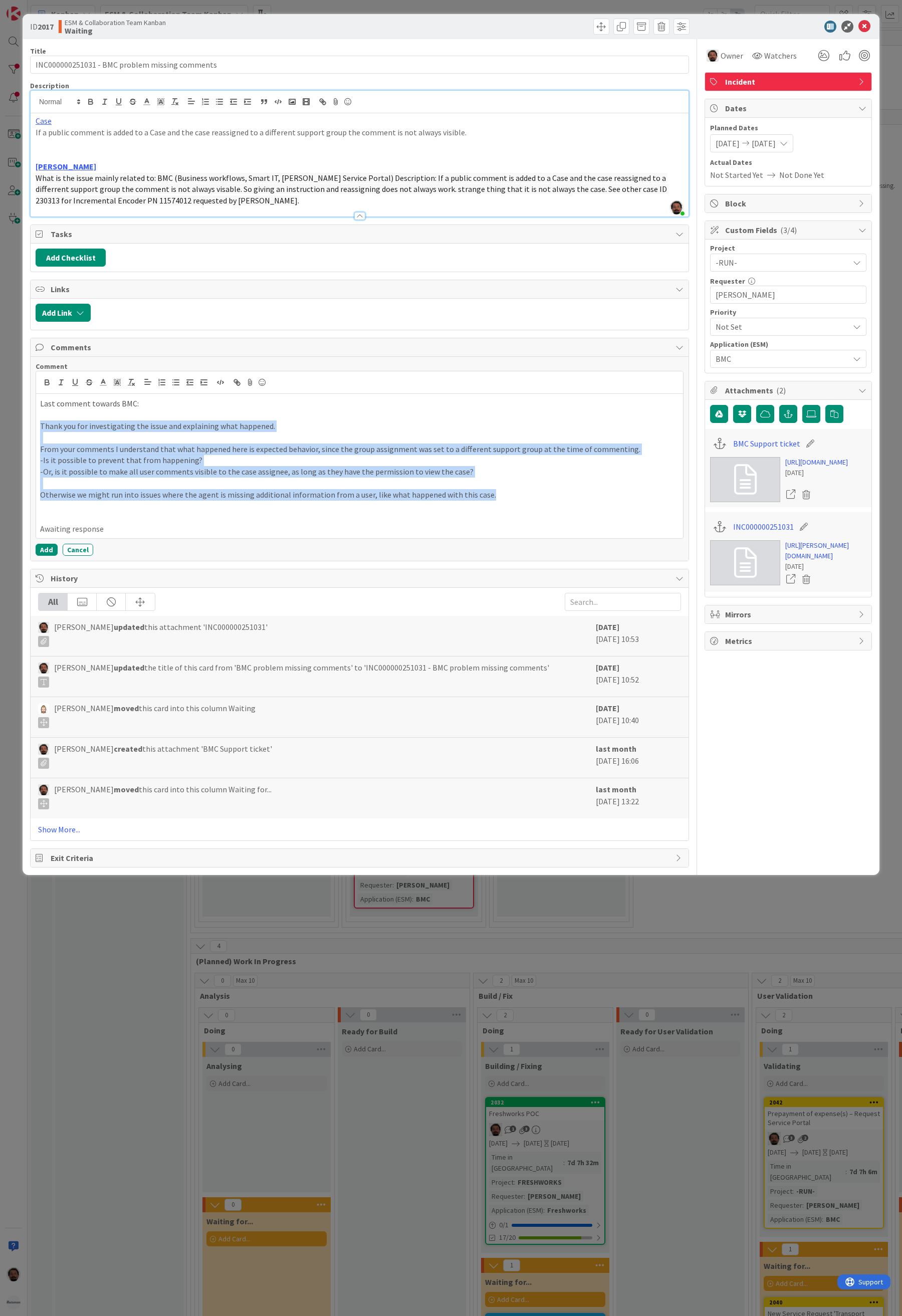
click at [513, 478] on p "-Or, is it possible to make all user comments visible to the case assignee, as …" at bounding box center [359, 472] width 639 height 11
drag, startPoint x: 491, startPoint y: 496, endPoint x: 32, endPoint y: 429, distance: 463.9
click at [32, 429] on div "Comment Last comment towards BMC: Thank you for investigating the issue and exp…" at bounding box center [359, 459] width 658 height 205
click at [225, 385] on icon "button" at bounding box center [220, 382] width 9 height 9
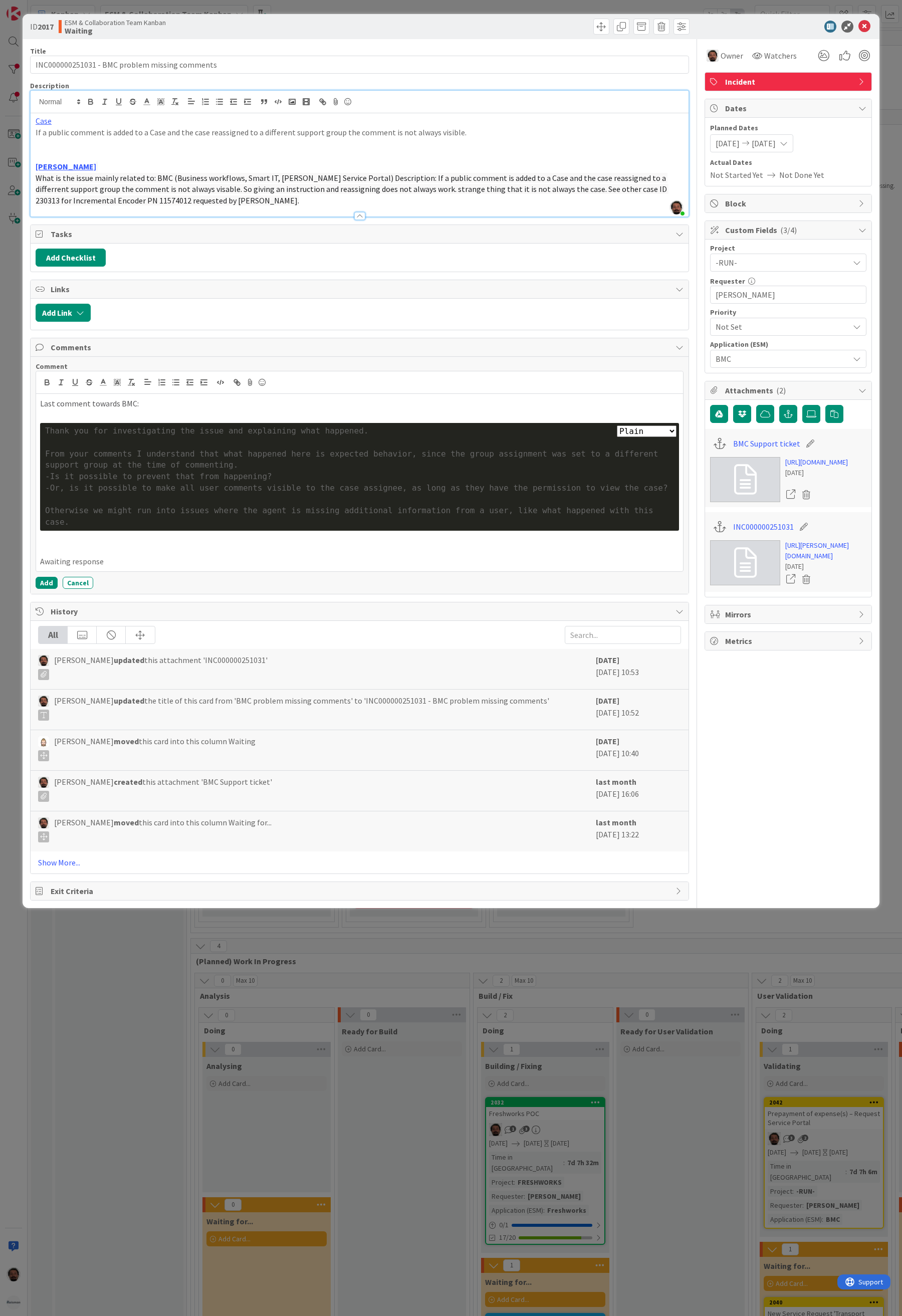
click at [248, 544] on p at bounding box center [359, 549] width 639 height 11
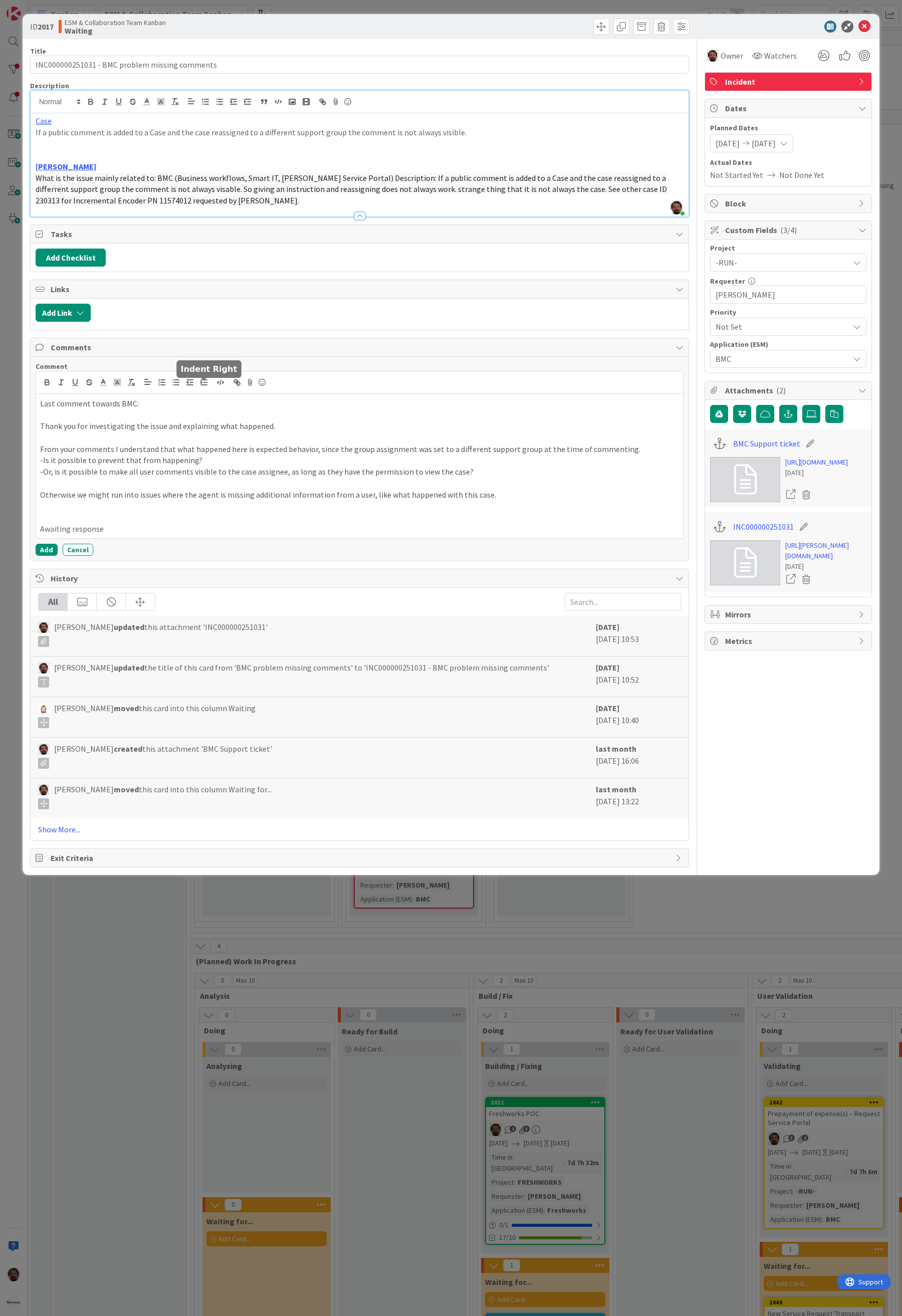
click at [203, 385] on line "button" at bounding box center [204, 385] width 6 height 0
click at [524, 500] on p "Otherwise we might run into issues where the agent is missing additional inform…" at bounding box center [359, 495] width 639 height 11
click at [215, 535] on p "Awaiting response" at bounding box center [359, 529] width 639 height 11
click at [90, 409] on span "Last comment towards BMC:" at bounding box center [89, 403] width 99 height 10
click at [863, 27] on icon at bounding box center [865, 27] width 12 height 12
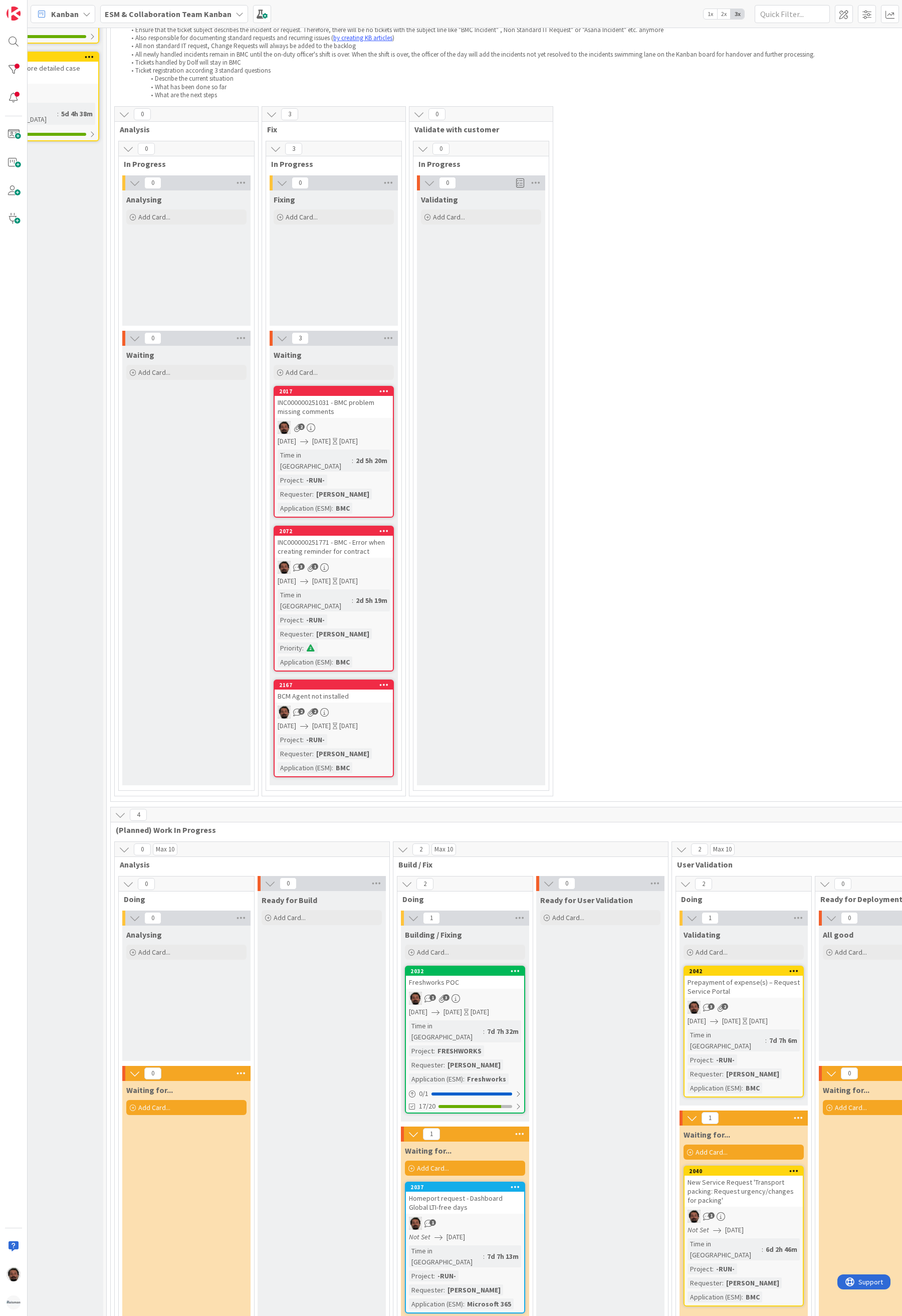
scroll to position [131, 150]
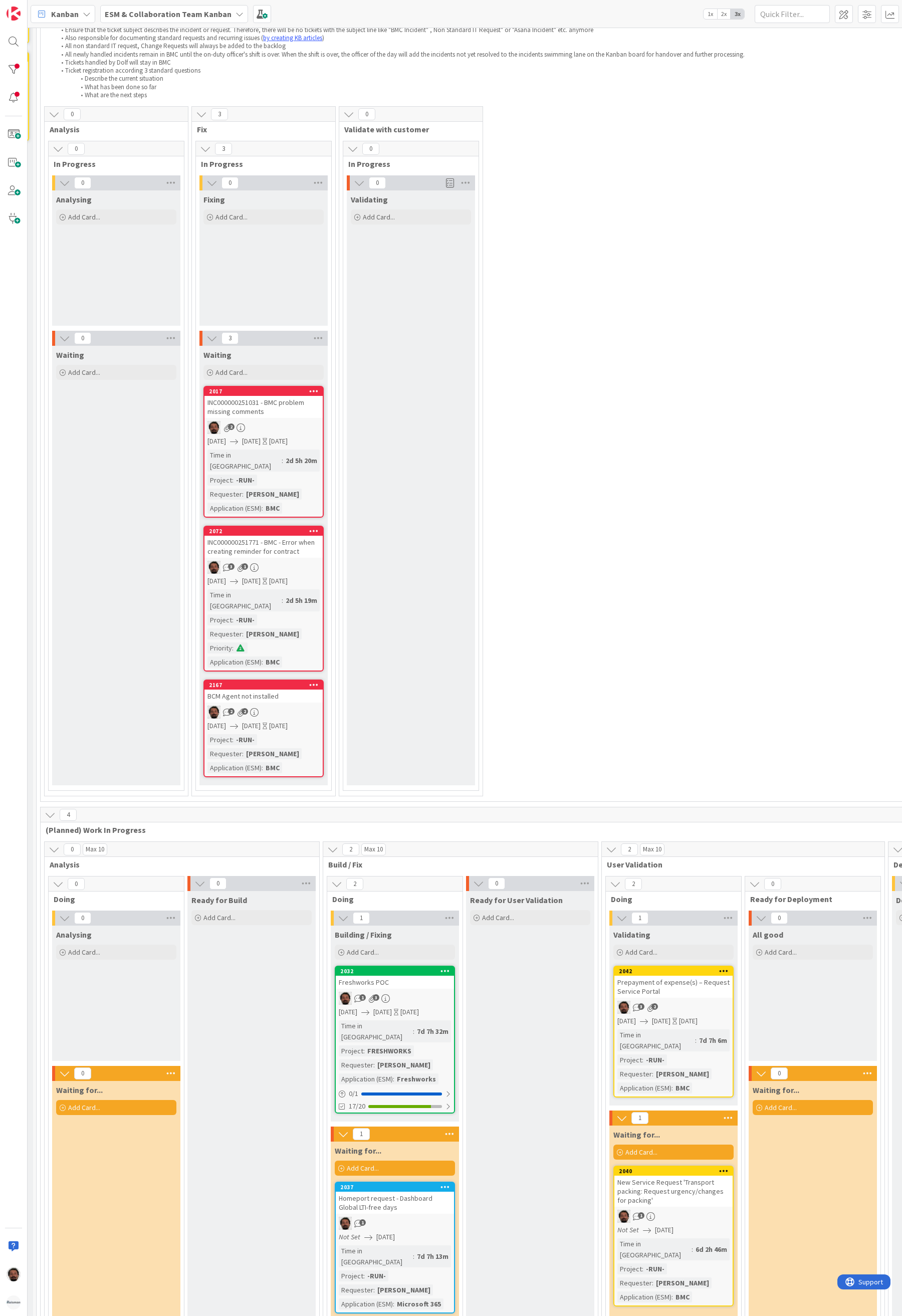
click at [699, 1001] on div "3 2" at bounding box center [673, 1007] width 118 height 13
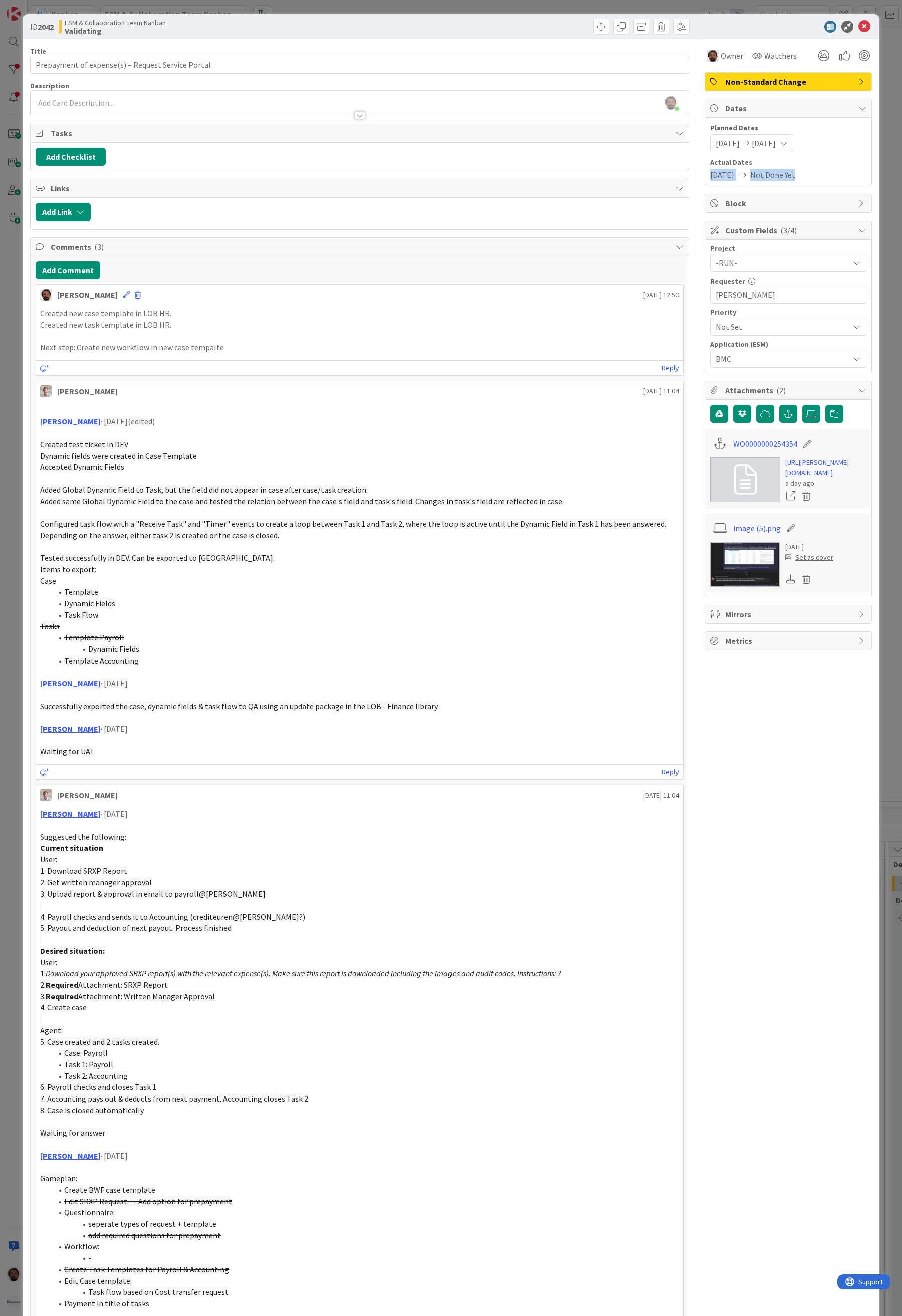
drag, startPoint x: 700, startPoint y: 178, endPoint x: 821, endPoint y: 183, distance: 121.1
click at [821, 183] on div "Planned Dates [DATE] [DATE] Actual Dates [DATE] Not Done Yet" at bounding box center [788, 152] width 166 height 68
click at [793, 143] on div "[DATE] [DATE]" at bounding box center [752, 143] width 83 height 18
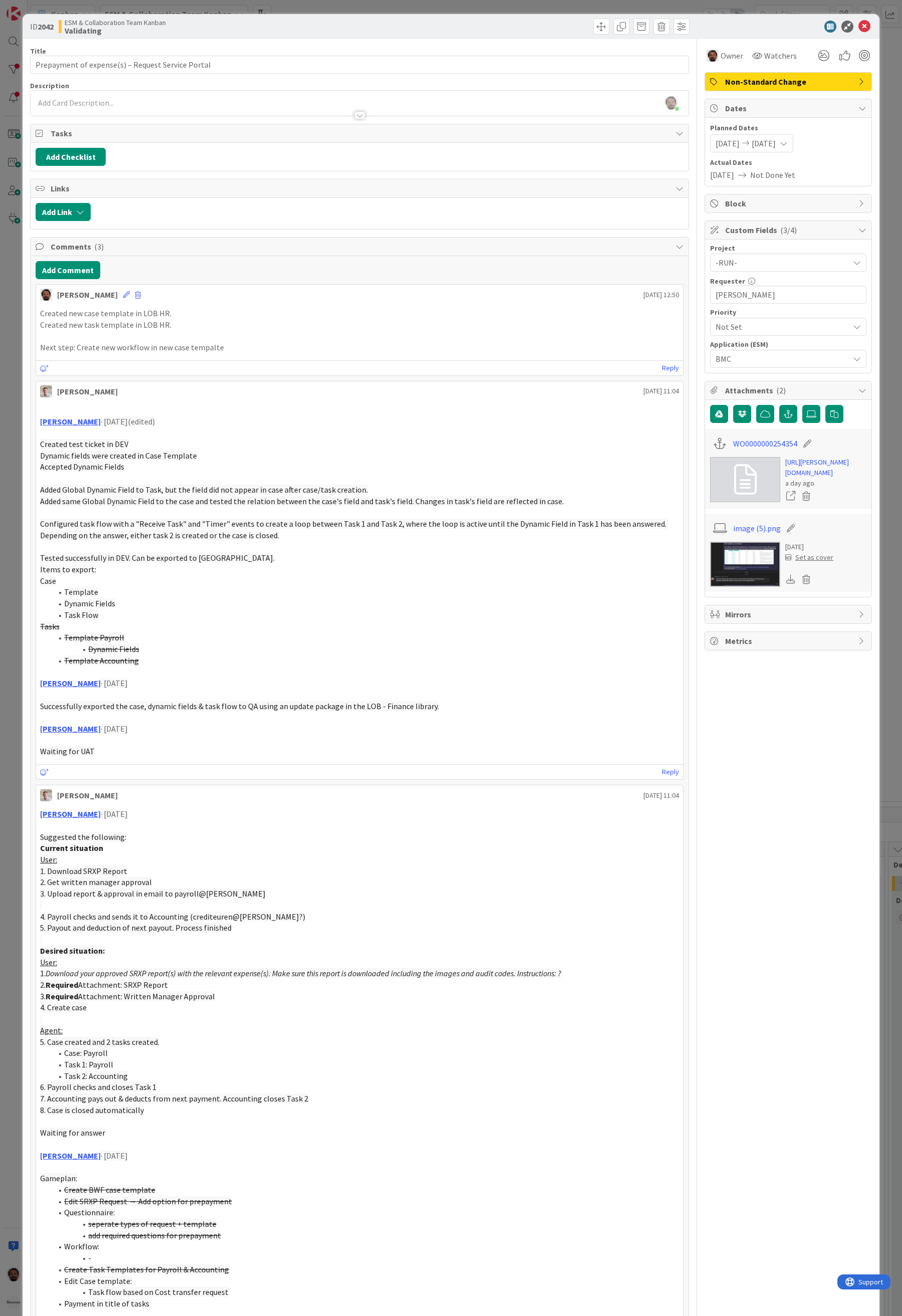
click at [775, 834] on div "Owner Watchers Non-Standard Change Dates Planned Dates [DATE] [DATE] Mo Tu We T…" at bounding box center [788, 884] width 168 height 1689
drag, startPoint x: 43, startPoint y: 352, endPoint x: 318, endPoint y: 367, distance: 275.4
click at [318, 366] on div "[PERSON_NAME] [DATE] 12:50 Created new case template in LOB HR. Created new tas…" at bounding box center [360, 330] width 648 height 92
click at [318, 368] on div "Reply" at bounding box center [360, 368] width 647 height 15
drag, startPoint x: 65, startPoint y: 349, endPoint x: 375, endPoint y: 359, distance: 310.2
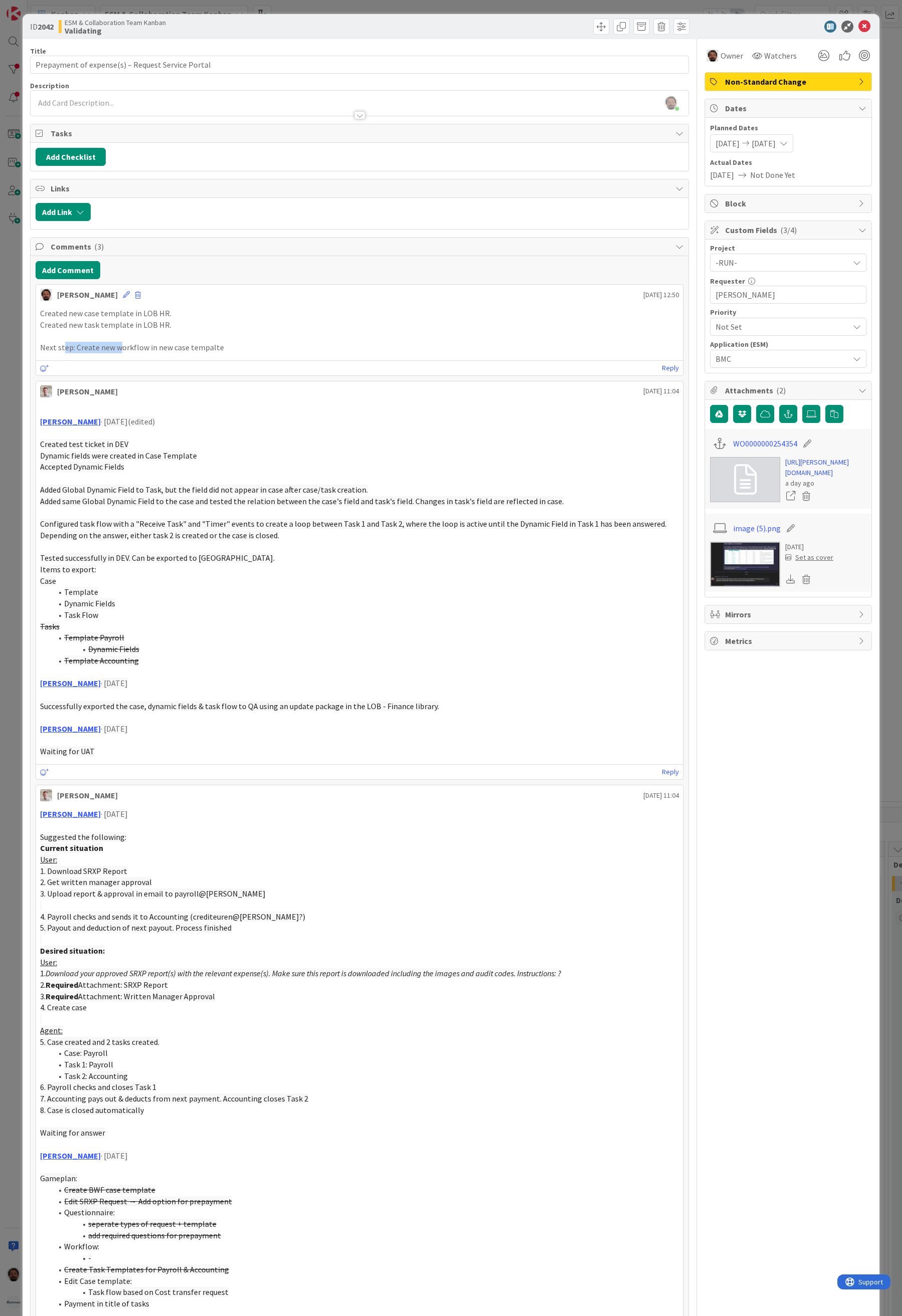
click at [330, 353] on p "Next step: Create new workflow in new case tempalte" at bounding box center [359, 347] width 639 height 11
click at [375, 357] on div "Created new case template in LOB HR. Created new task template in LOB HR. Next …" at bounding box center [360, 331] width 647 height 54
click at [430, 353] on p "Next step: Create new workflow in new case tempalte" at bounding box center [359, 347] width 639 height 11
click at [774, 793] on div "Owner Watchers Non-Standard Change Dates Planned Dates [DATE] [DATE] Mo Tu We T…" at bounding box center [788, 884] width 168 height 1689
drag, startPoint x: 94, startPoint y: 710, endPoint x: 462, endPoint y: 709, distance: 368.0
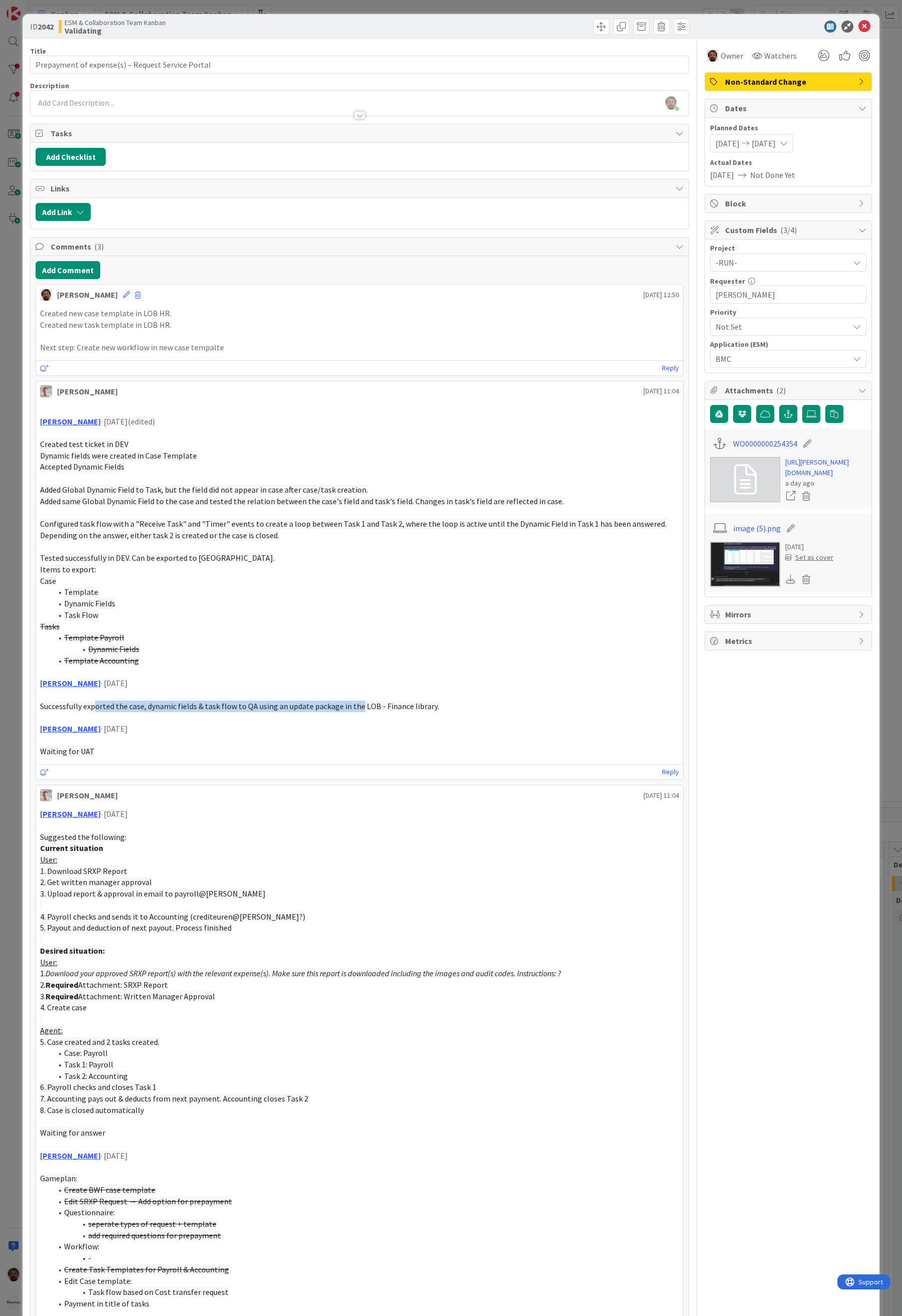
click at [444, 709] on p "Successfully exported the case, dynamic fields & task flow to QA using an updat…" at bounding box center [359, 706] width 639 height 11
click at [462, 709] on p "Successfully exported the case, dynamic fields & task flow to QA using an updat…" at bounding box center [359, 706] width 639 height 11
drag, startPoint x: 237, startPoint y: 709, endPoint x: 430, endPoint y: 717, distance: 193.2
click at [429, 712] on p "Successfully exported the case, dynamic fields & task flow to QA using an updat…" at bounding box center [359, 706] width 639 height 11
click at [430, 717] on p at bounding box center [359, 717] width 639 height 11
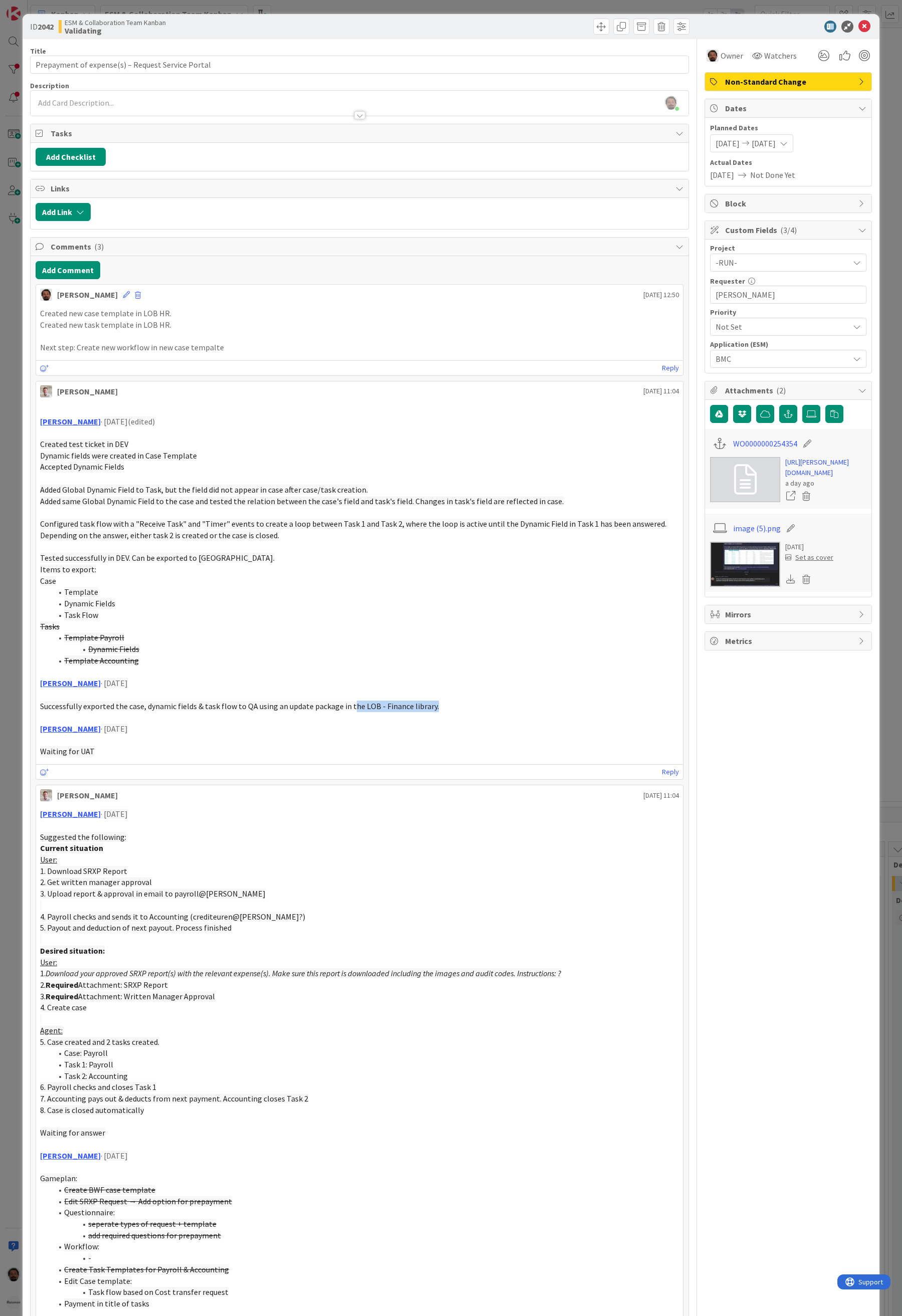
drag, startPoint x: 433, startPoint y: 716, endPoint x: 271, endPoint y: 713, distance: 162.0
click at [286, 712] on p "Successfully exported the case, dynamic fields & task flow to QA using an updat…" at bounding box center [359, 706] width 639 height 11
click at [259, 711] on span "Successfully exported the case, dynamic fields & task flow to QA using an updat…" at bounding box center [239, 706] width 399 height 10
drag, startPoint x: 42, startPoint y: 753, endPoint x: 103, endPoint y: 751, distance: 61.0
click at [103, 751] on p "Waiting for UAT" at bounding box center [359, 751] width 639 height 11
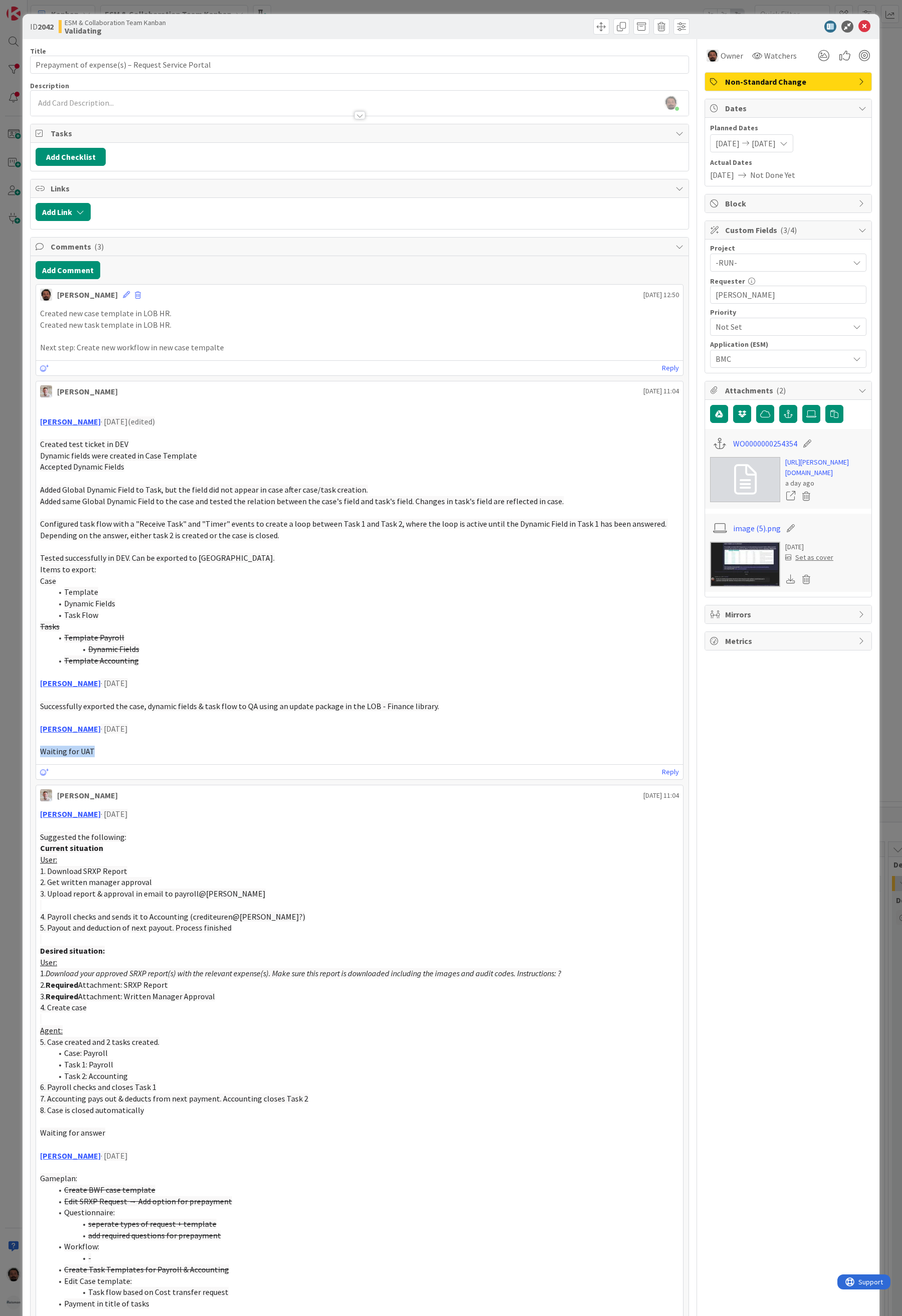
click at [103, 751] on p "Waiting for UAT" at bounding box center [359, 751] width 639 height 11
click at [164, 516] on p at bounding box center [359, 512] width 639 height 11
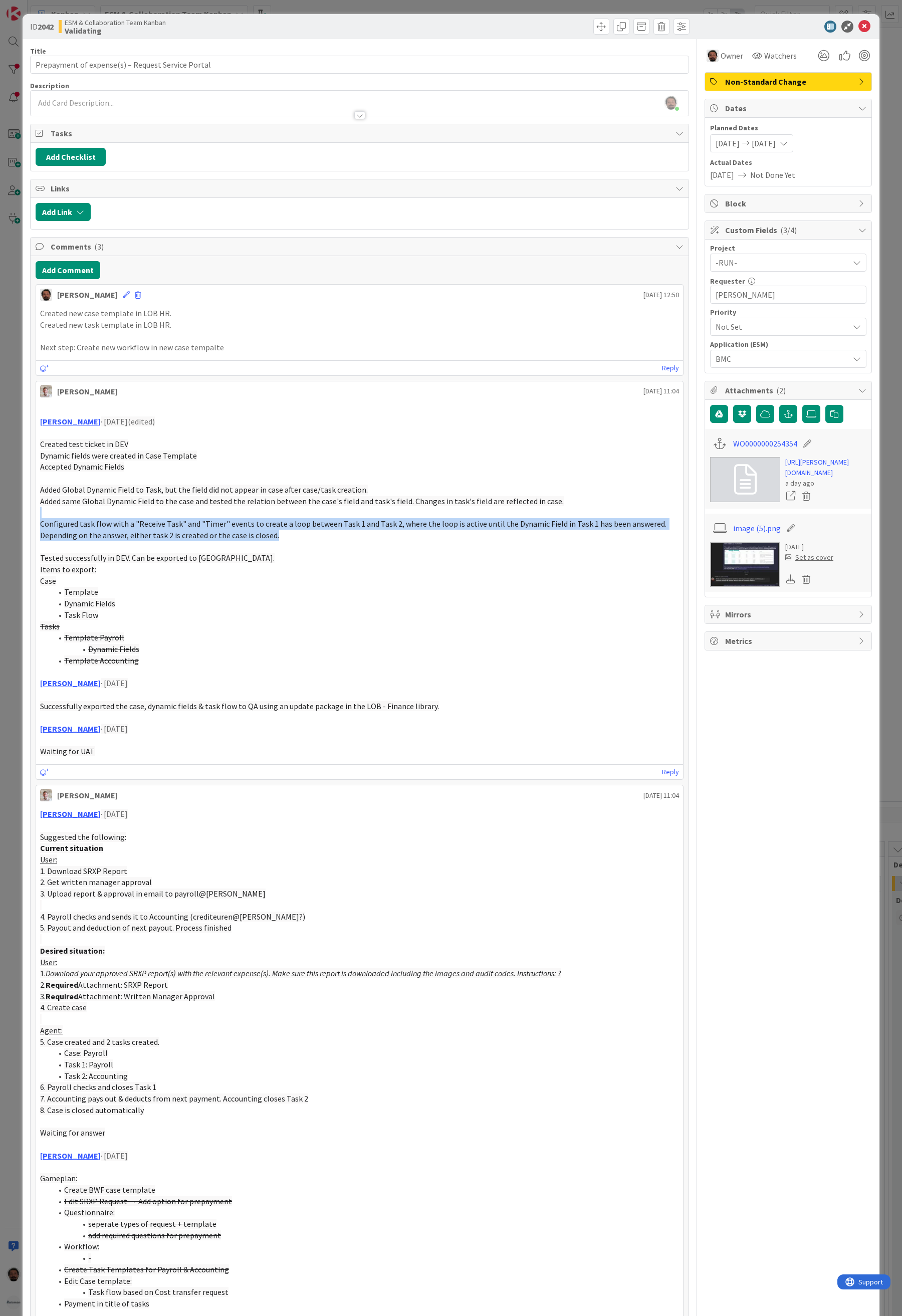
drag, startPoint x: 134, startPoint y: 516, endPoint x: 318, endPoint y: 537, distance: 185.2
click at [318, 537] on div "[PERSON_NAME] · [DATE](edited) Created test ticket in DEV Dynamic fields were c…" at bounding box center [359, 580] width 639 height 353
click at [318, 537] on p "Configured task flow with a "Receive Task" and "Timer" events to create a loop …" at bounding box center [359, 530] width 639 height 23
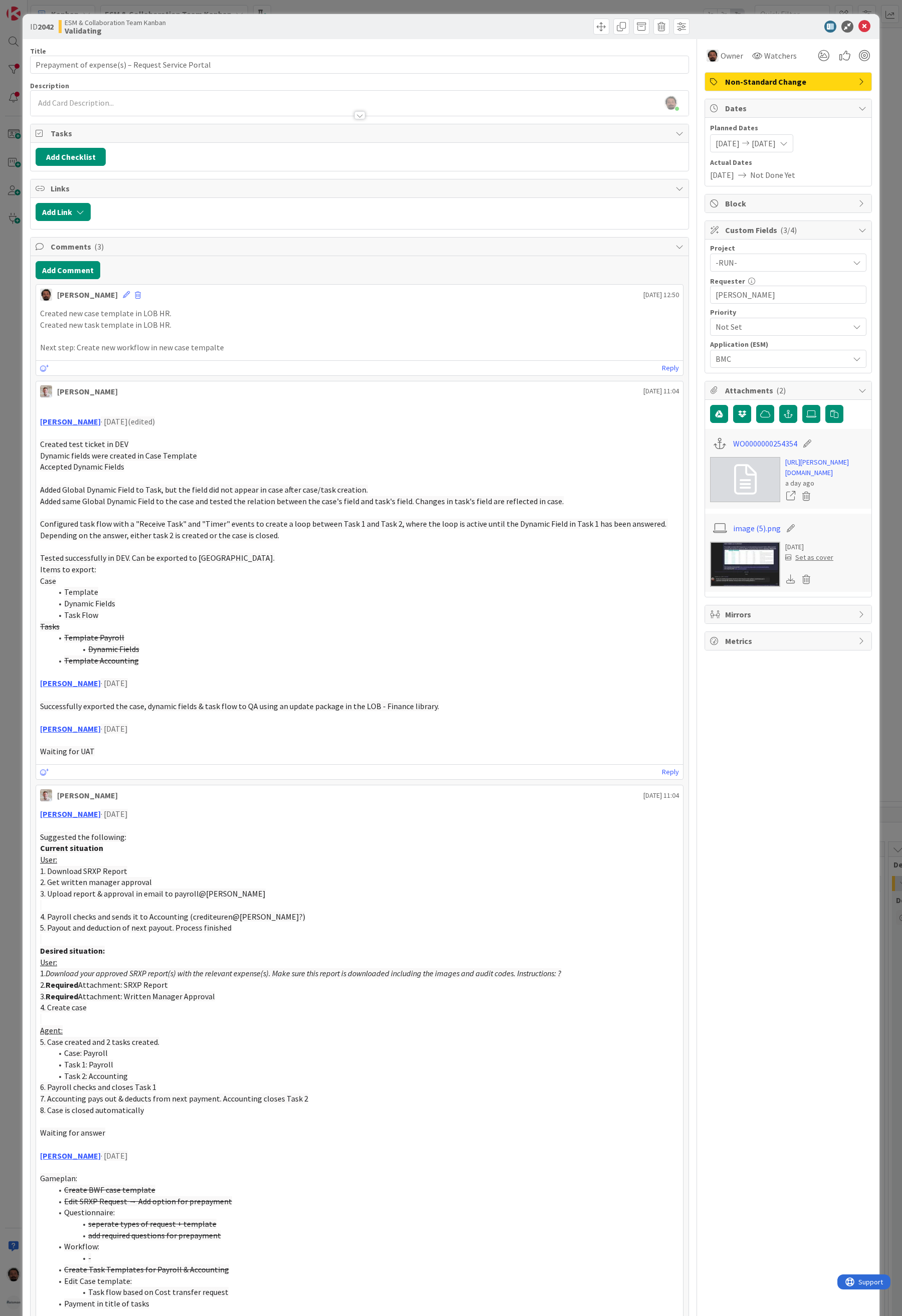
click at [397, 316] on p "Created new case template in LOB HR." at bounding box center [359, 313] width 639 height 11
click at [862, 29] on div "ID 2042 ESM & Collaboration Team Kanban Validating" at bounding box center [451, 27] width 857 height 25
click at [859, 29] on icon at bounding box center [865, 27] width 12 height 12
